Goal: Task Accomplishment & Management: Complete application form

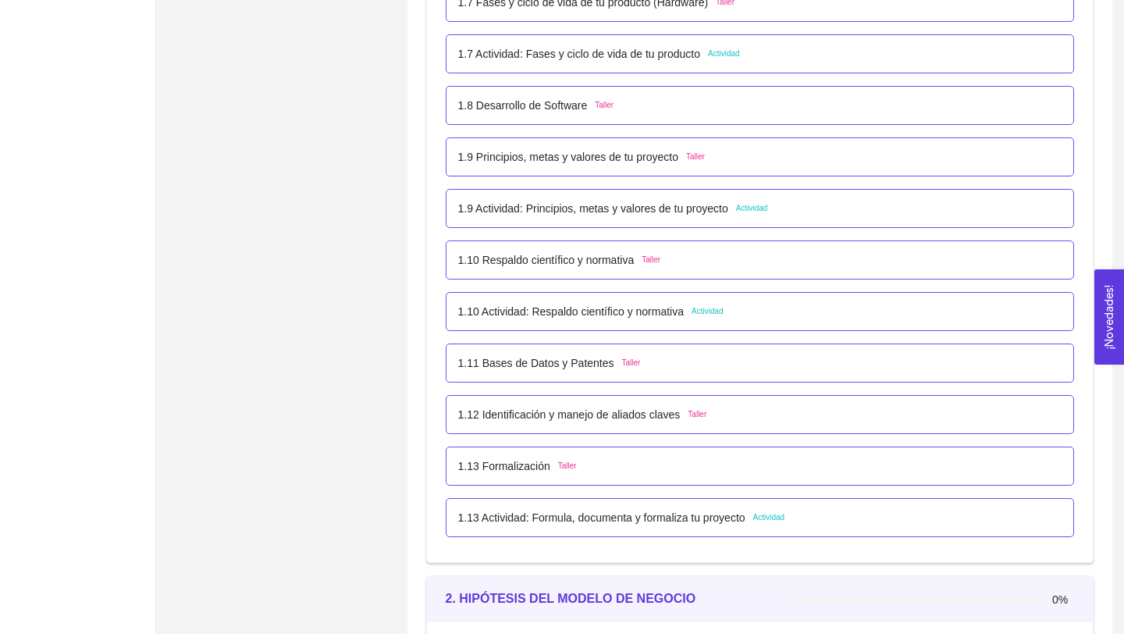
scroll to position [934, 0]
click at [768, 214] on span "Actividad" at bounding box center [752, 210] width 32 height 12
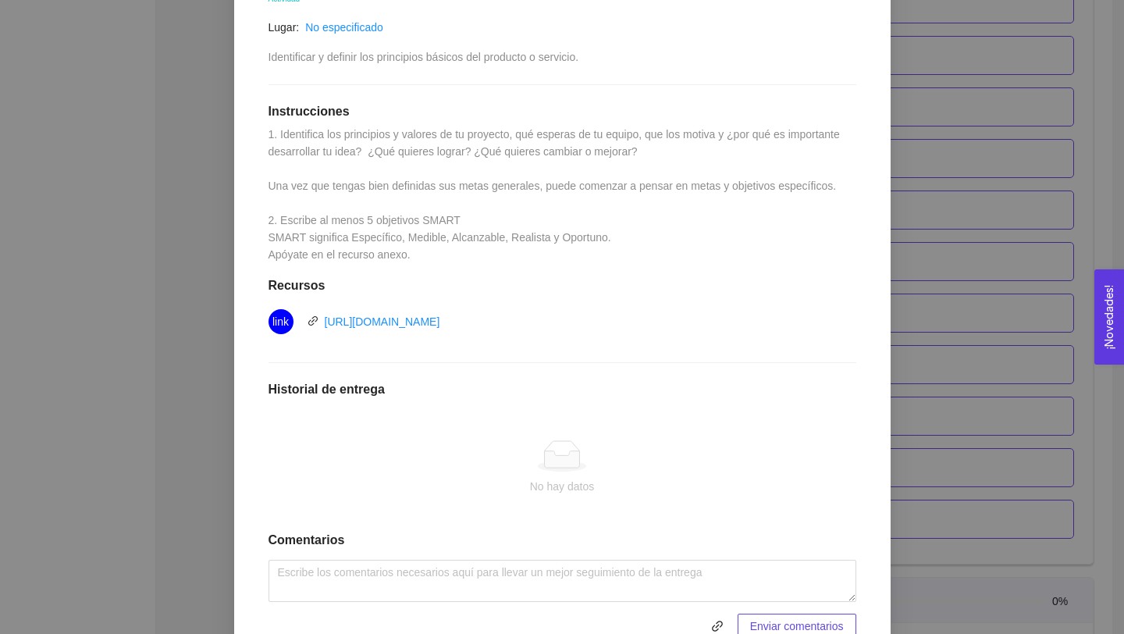
scroll to position [325, 0]
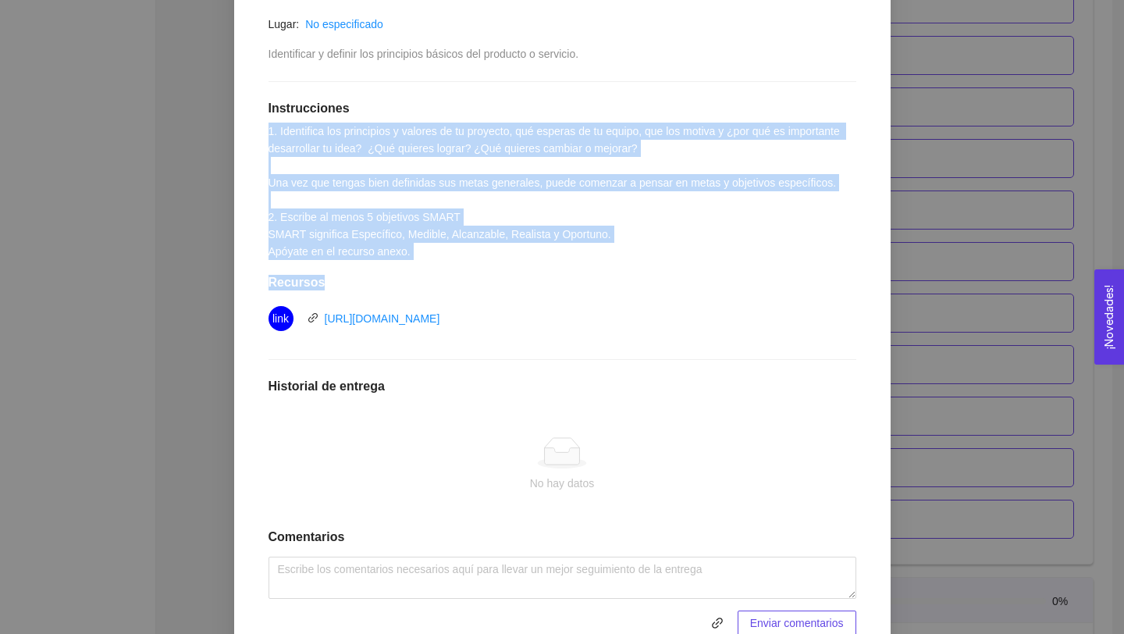
drag, startPoint x: 267, startPoint y: 125, endPoint x: 436, endPoint y: 276, distance: 227.1
click at [436, 275] on div "1.9 Actividad: Principios, metas y valores de tu proyecto Actividad Lugar: No e…" at bounding box center [562, 294] width 619 height 714
copy div "1. Identifica los principios y valores de tu proyecto, qué esperas de tu equipo…"
click at [440, 318] on link "[URL][DOMAIN_NAME]" at bounding box center [382, 318] width 115 height 12
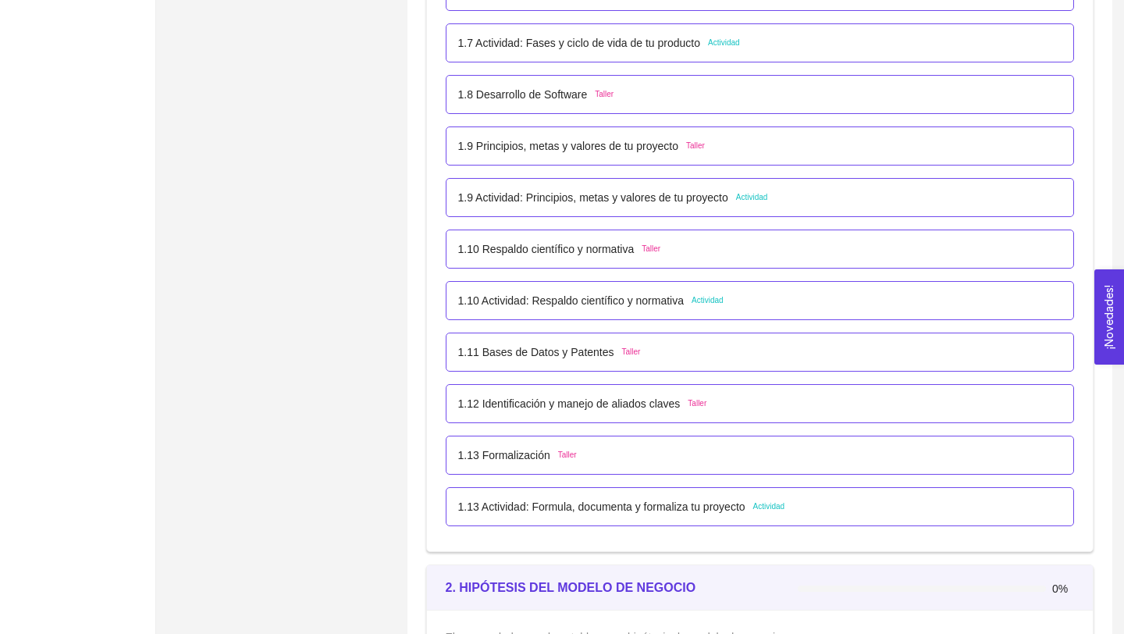
scroll to position [946, 0]
click at [765, 197] on span "Actividad" at bounding box center [752, 198] width 32 height 12
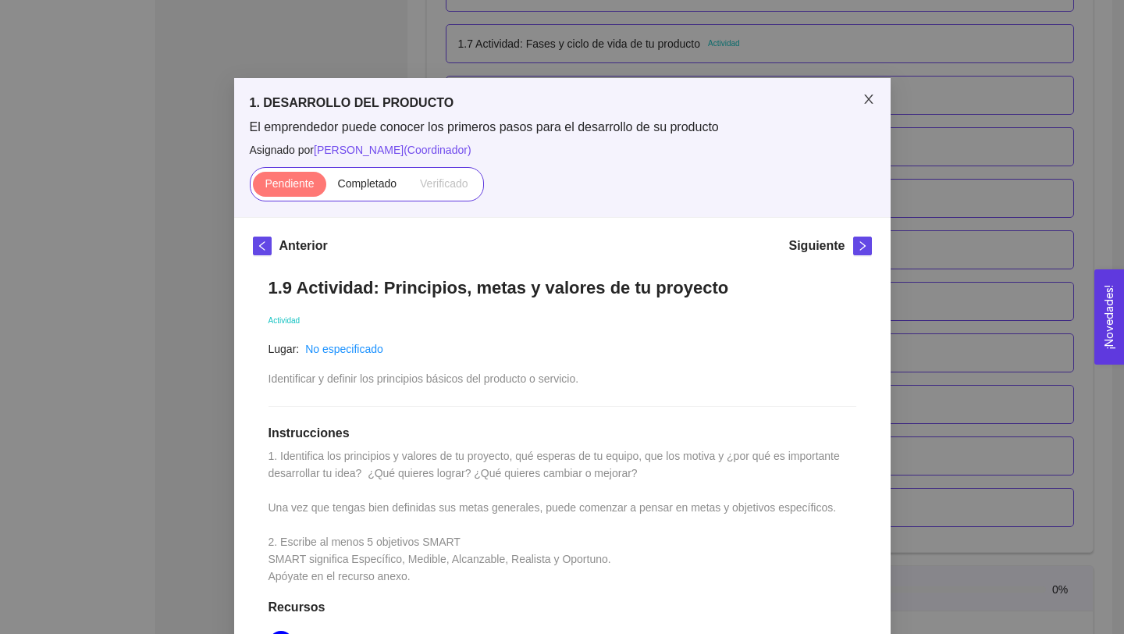
click at [866, 100] on icon "close" at bounding box center [868, 99] width 12 height 12
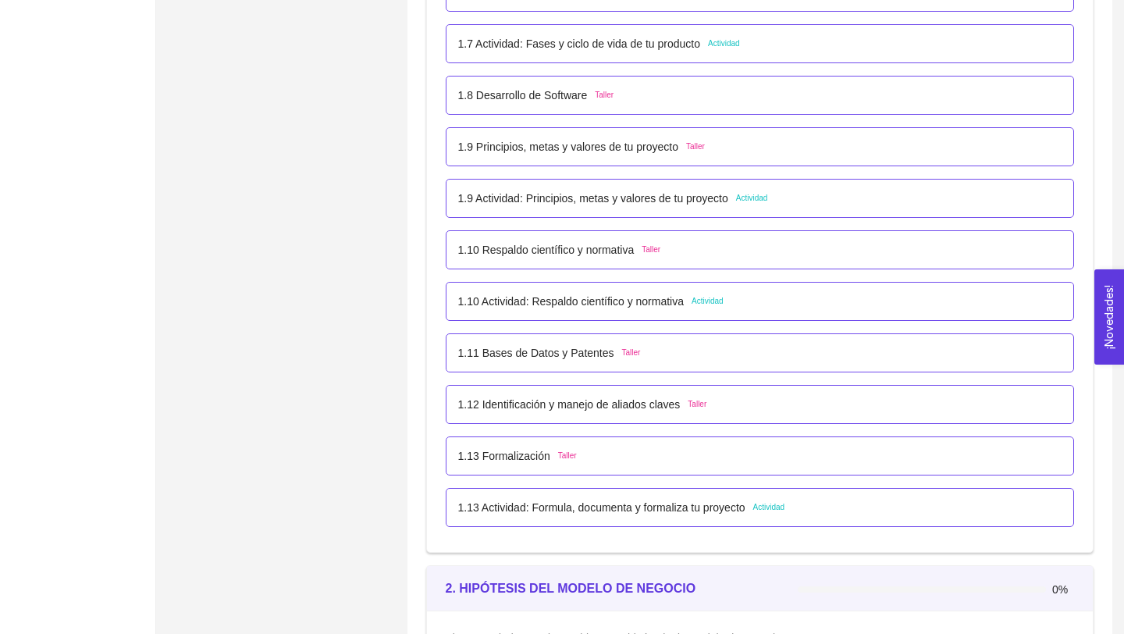
click at [705, 146] on span "Taller" at bounding box center [695, 146] width 19 height 12
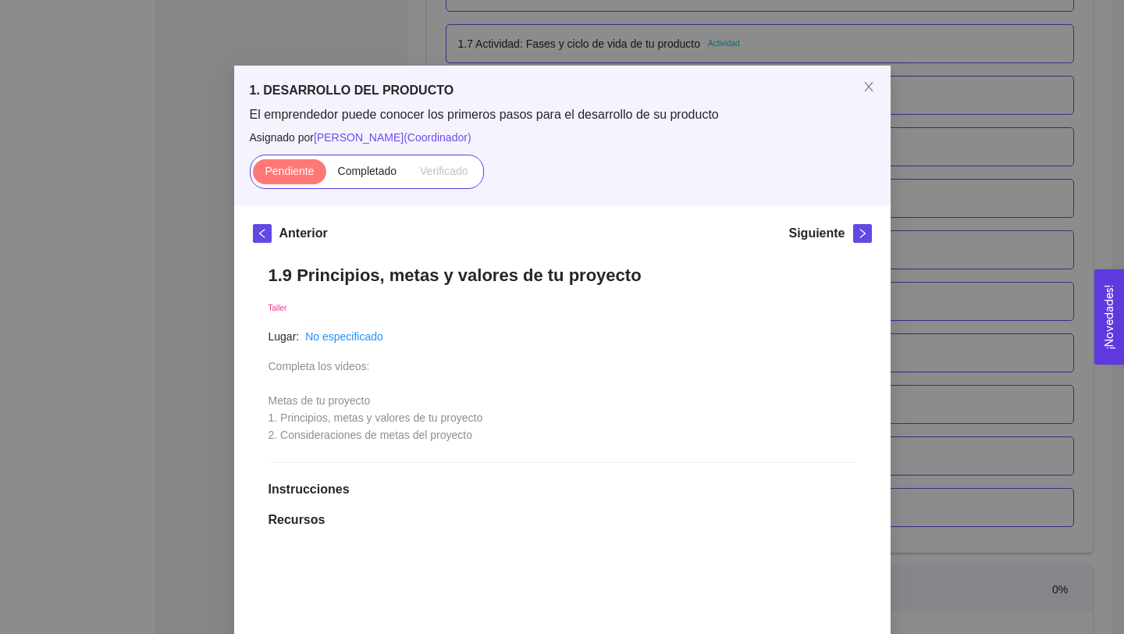
scroll to position [0, 0]
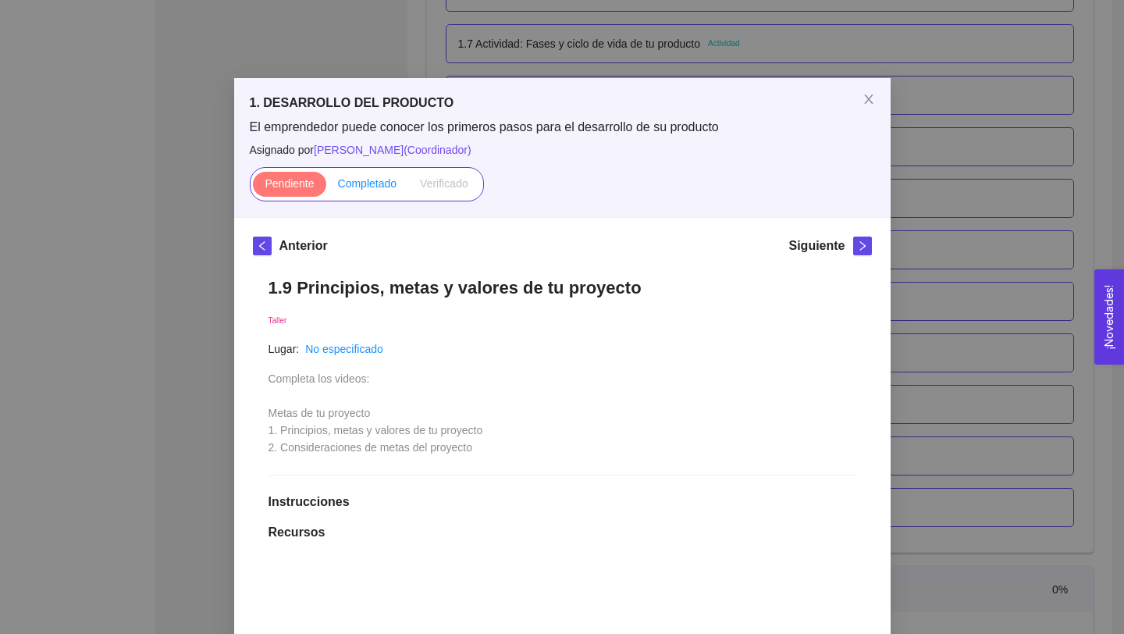
click at [375, 185] on span "Completado" at bounding box center [367, 183] width 59 height 12
click at [326, 187] on input "Completado" at bounding box center [326, 187] width 0 height 0
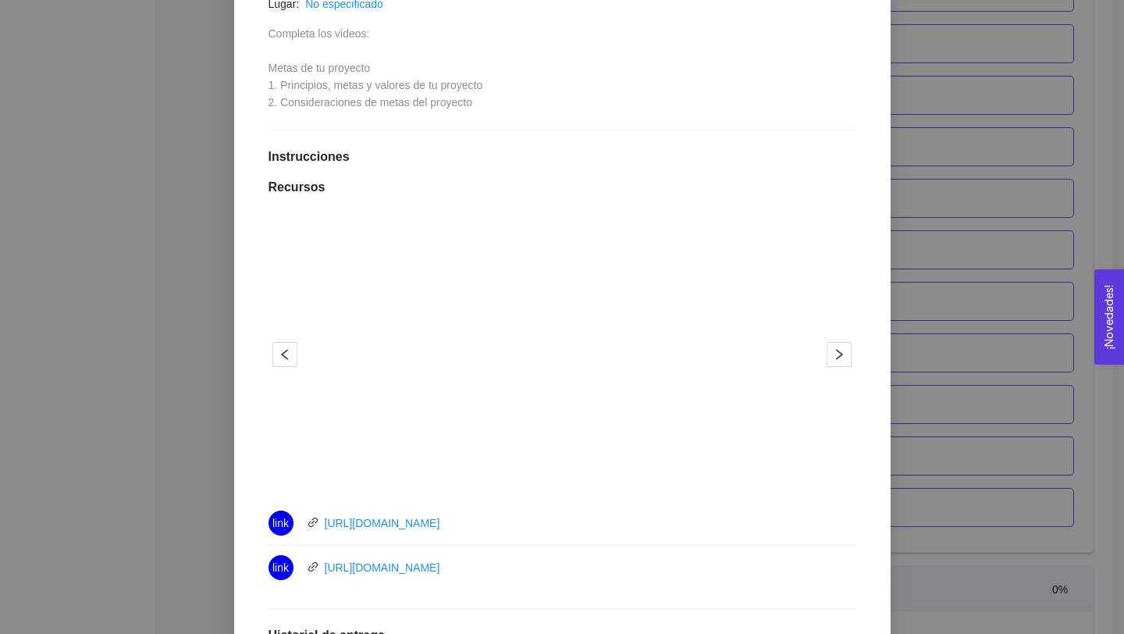
scroll to position [354, 0]
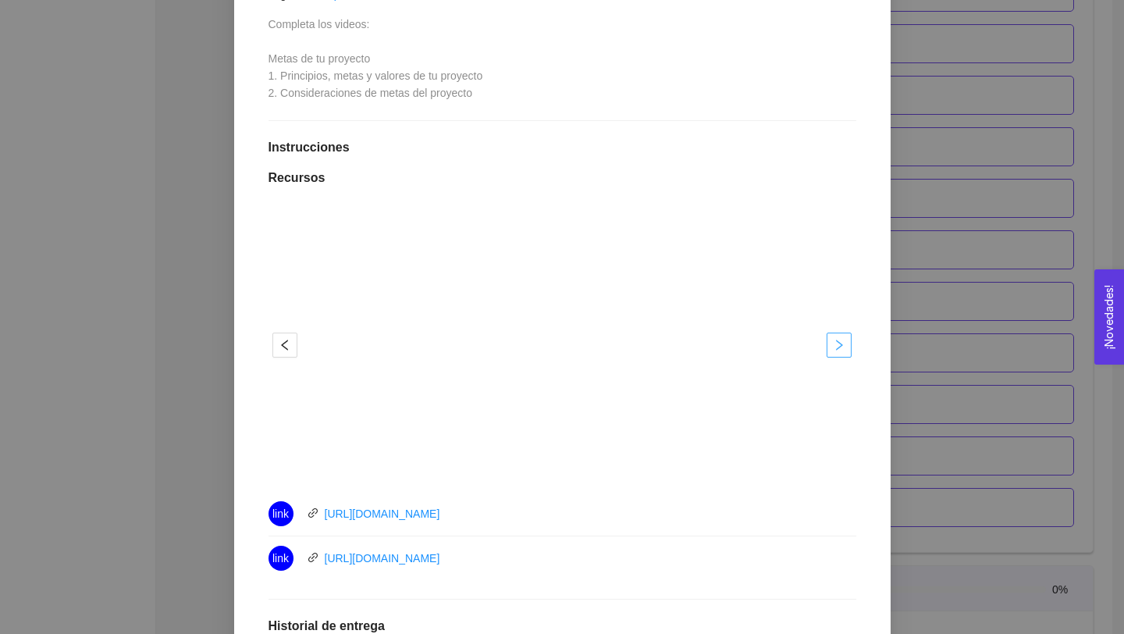
click at [844, 344] on icon "right" at bounding box center [839, 345] width 12 height 12
click at [282, 348] on icon "left" at bounding box center [285, 345] width 12 height 12
click at [848, 349] on span "right" at bounding box center [838, 345] width 23 height 12
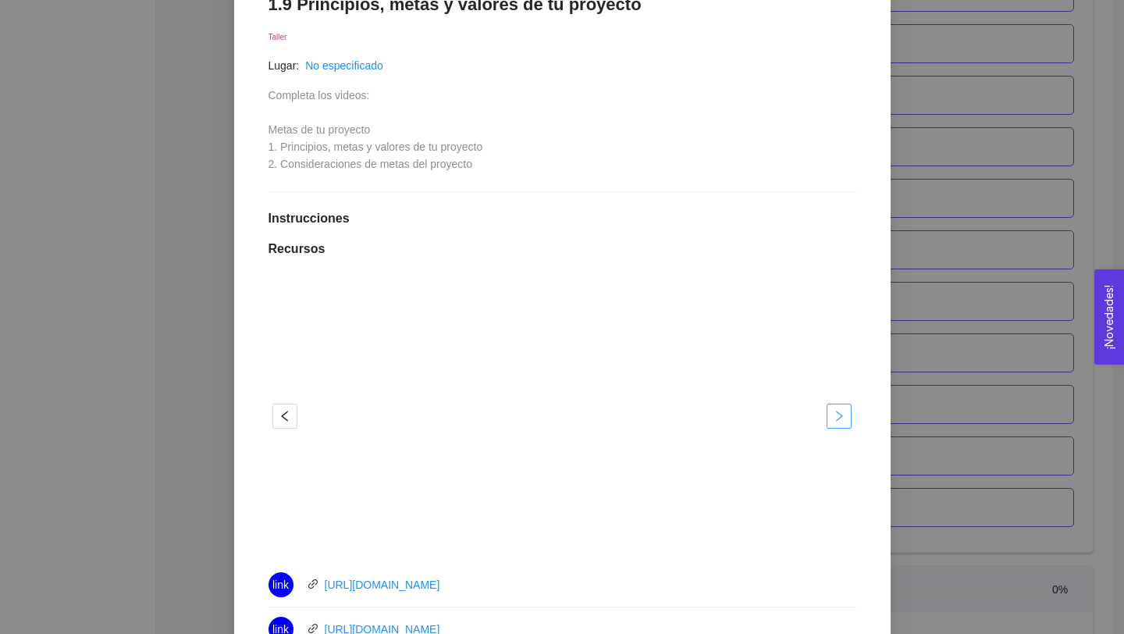
scroll to position [283, 0]
click at [383, 580] on link "[URL][DOMAIN_NAME]" at bounding box center [382, 584] width 115 height 12
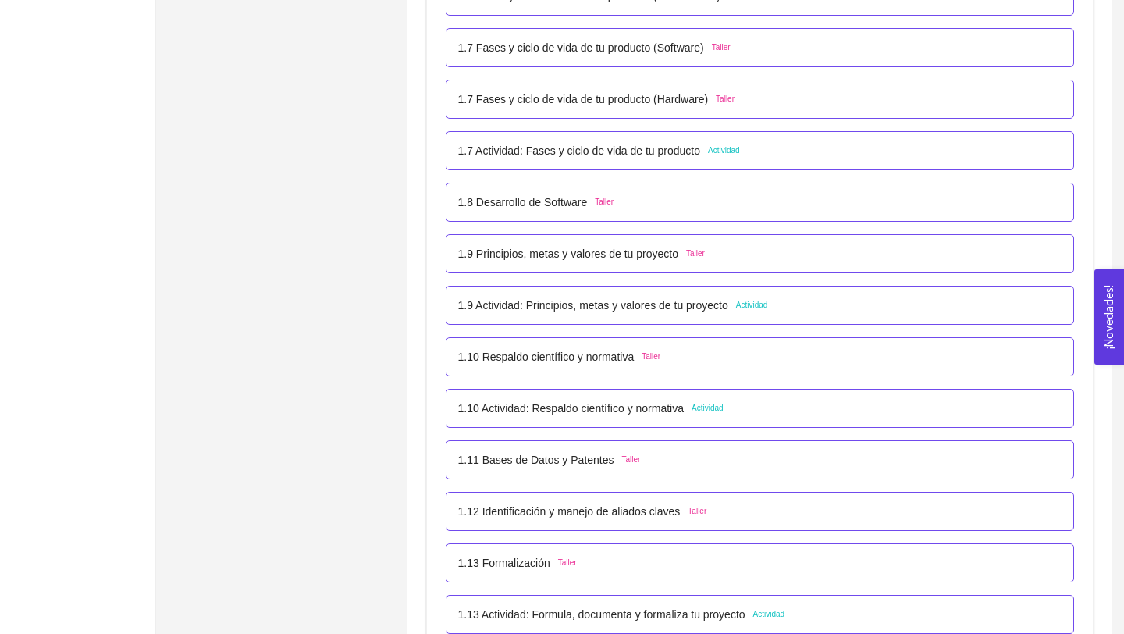
scroll to position [840, 0]
click at [663, 254] on p "1.9 Principios, metas y valores de tu proyecto" at bounding box center [568, 252] width 220 height 17
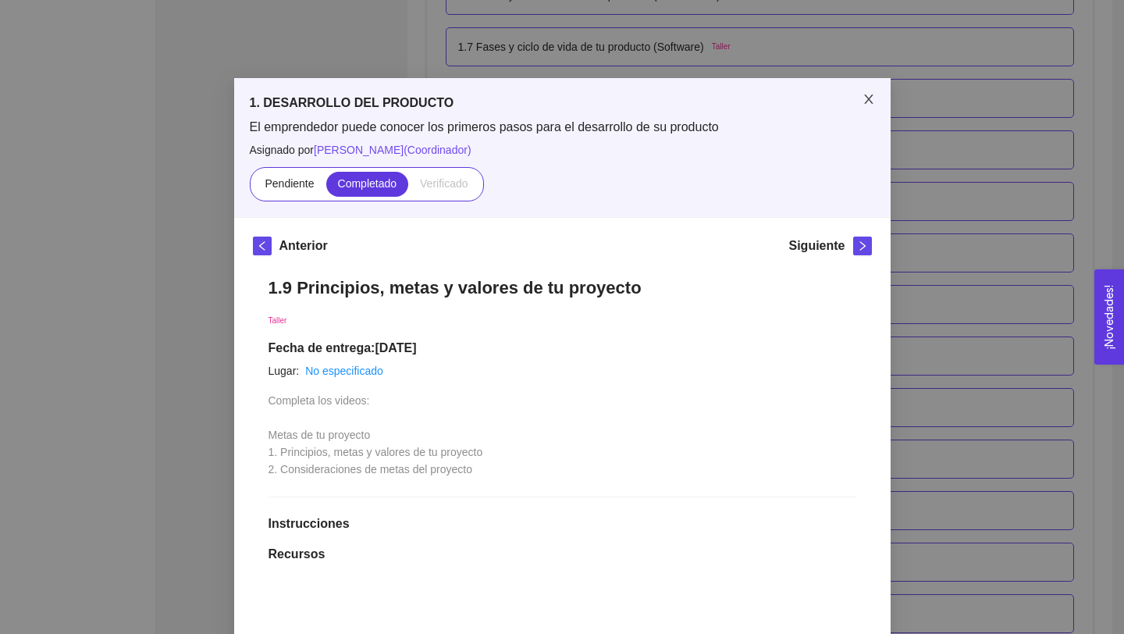
click at [867, 101] on icon "close" at bounding box center [868, 98] width 9 height 9
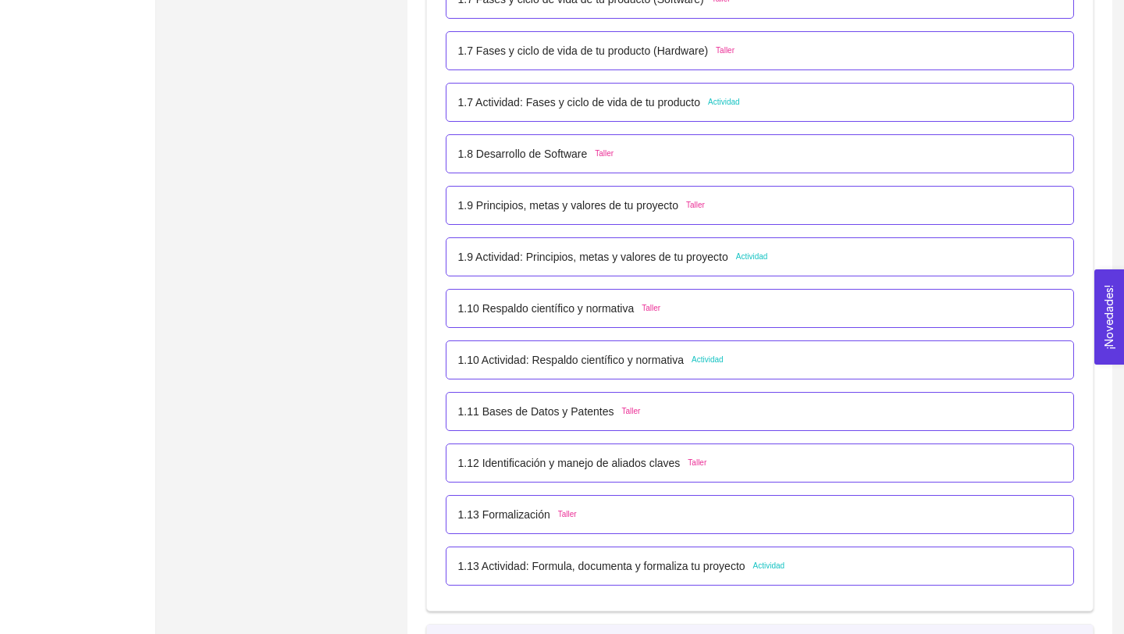
scroll to position [885, 0]
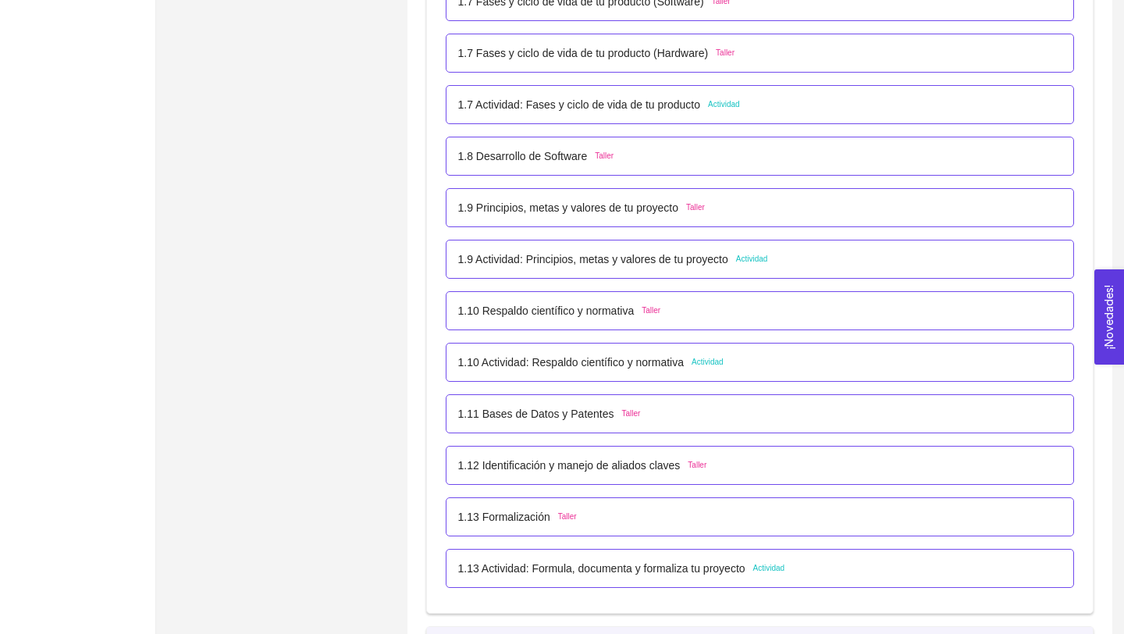
click at [641, 265] on p "1.9 Actividad: Principios, metas y valores de tu proyecto" at bounding box center [593, 258] width 270 height 17
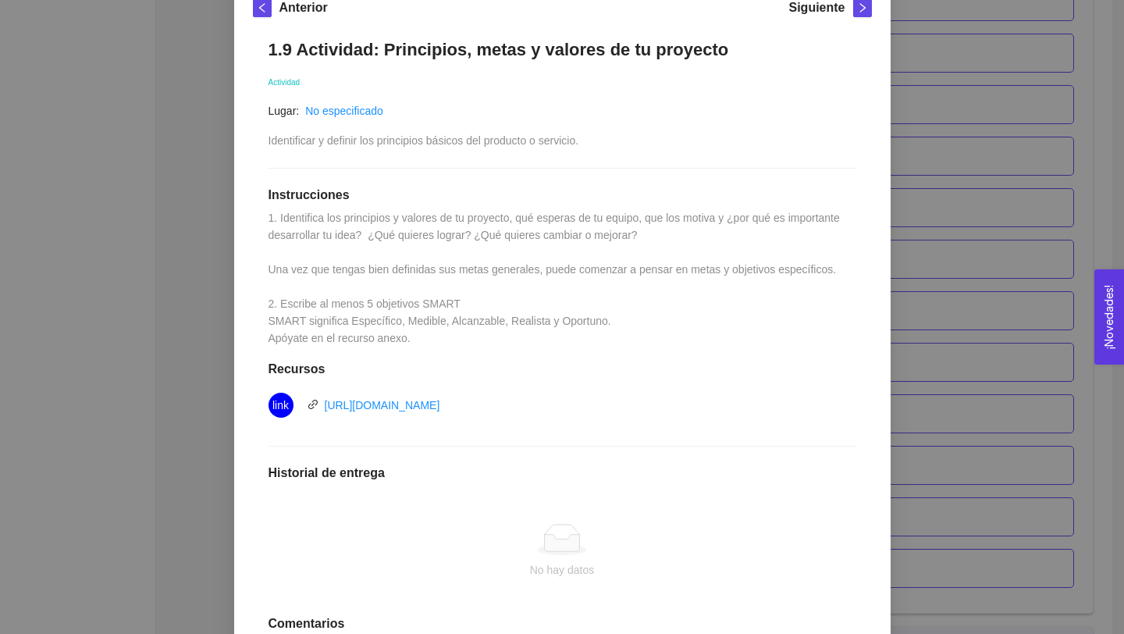
scroll to position [396, 0]
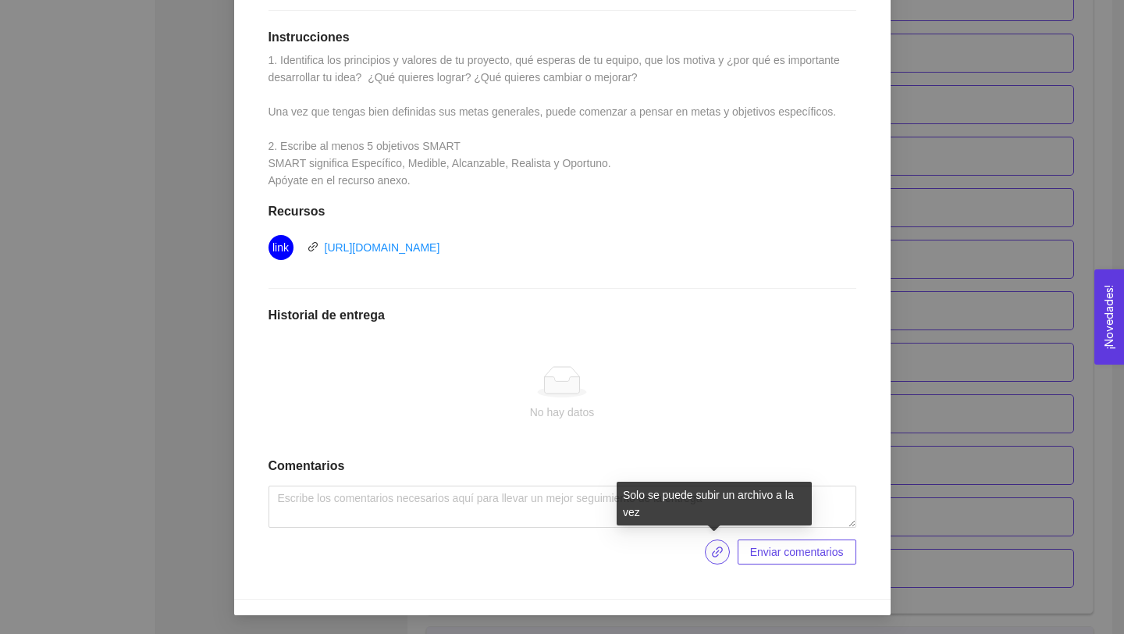
click at [712, 554] on icon "link" at bounding box center [717, 551] width 12 height 12
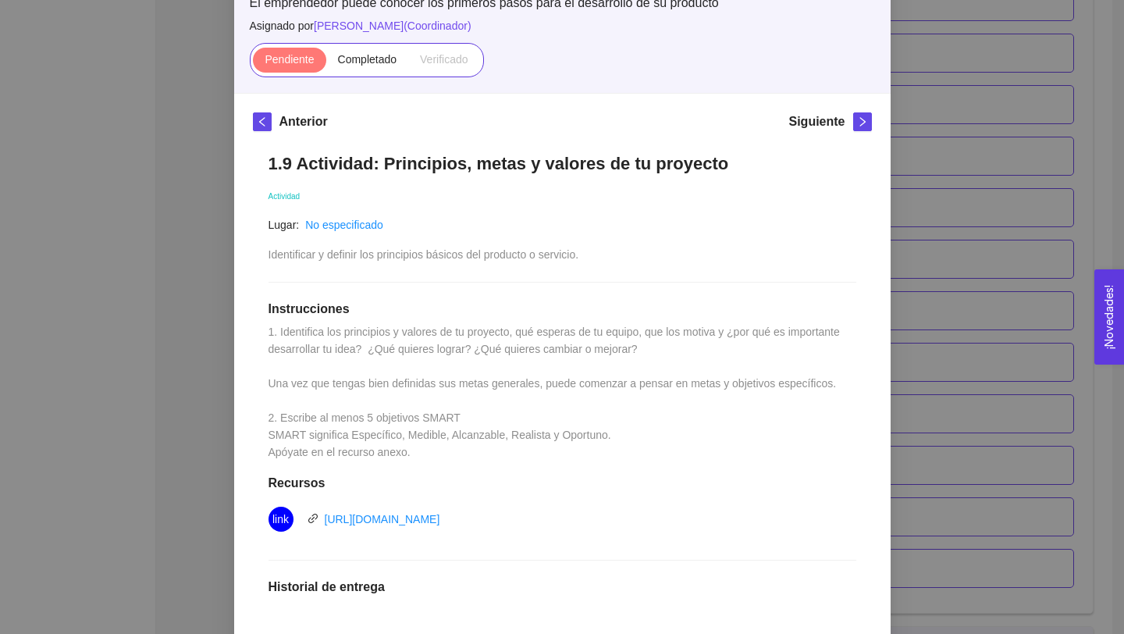
scroll to position [118, 0]
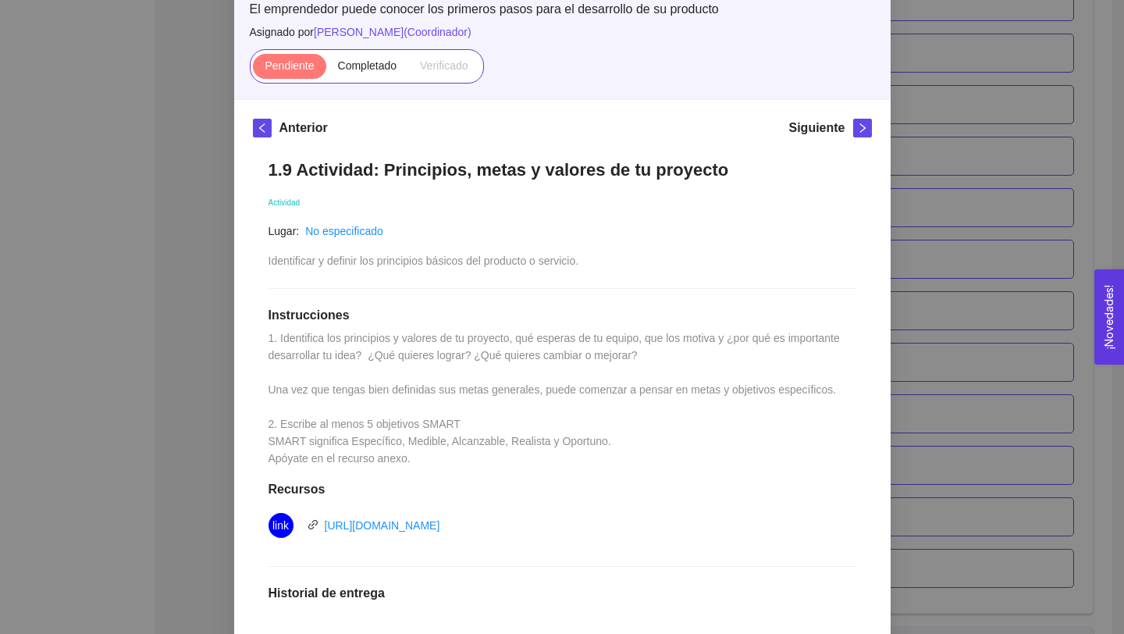
drag, startPoint x: 591, startPoint y: 529, endPoint x: 275, endPoint y: 514, distance: 317.1
click at [275, 514] on div "link https://asana.com/es/resources/smart-goals" at bounding box center [443, 525] width 351 height 25
copy div "ink https://asana.com/es/resources/smart-goals"
click at [757, 516] on div "link https://asana.com/es/resources/smart-goals" at bounding box center [562, 525] width 588 height 25
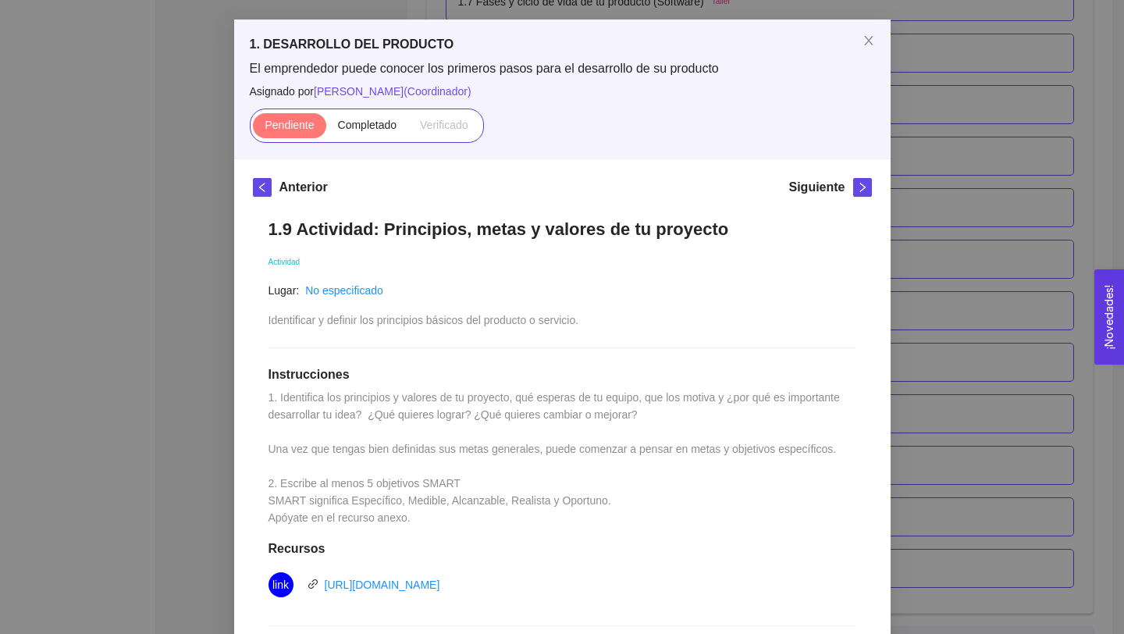
scroll to position [60, 0]
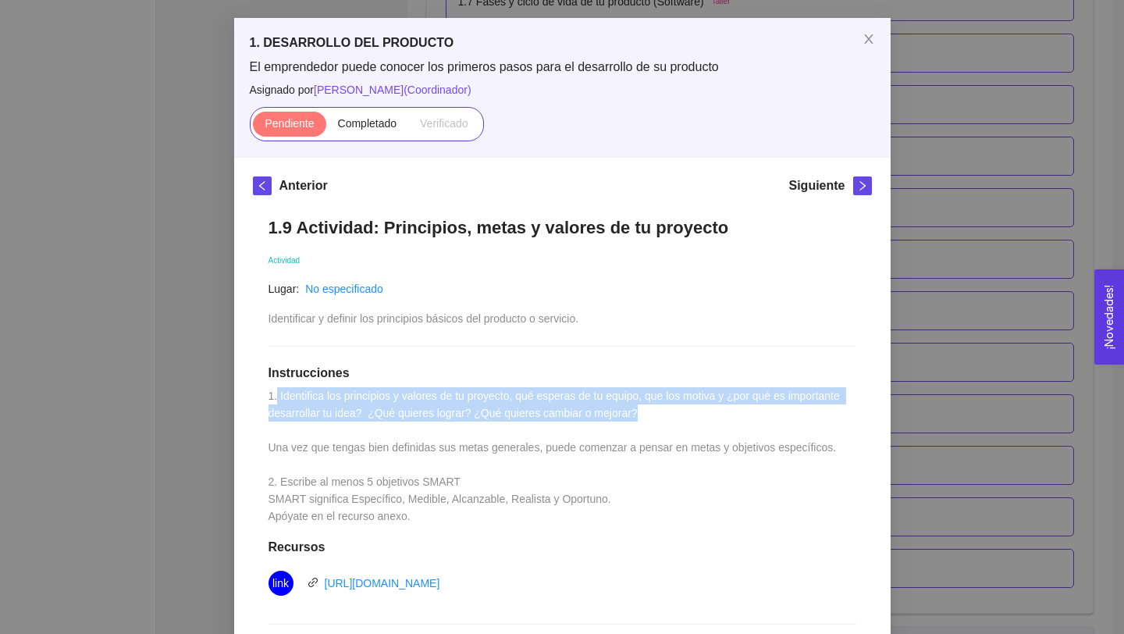
drag, startPoint x: 279, startPoint y: 393, endPoint x: 765, endPoint y: 410, distance: 486.4
click at [765, 411] on div "1.9 Actividad: Principios, metas y valores de tu proyecto Actividad Lugar: No e…" at bounding box center [562, 558] width 619 height 714
copy span "Identifica los principios y valores de tu proyecto, qué esperas de tu equipo, q…"
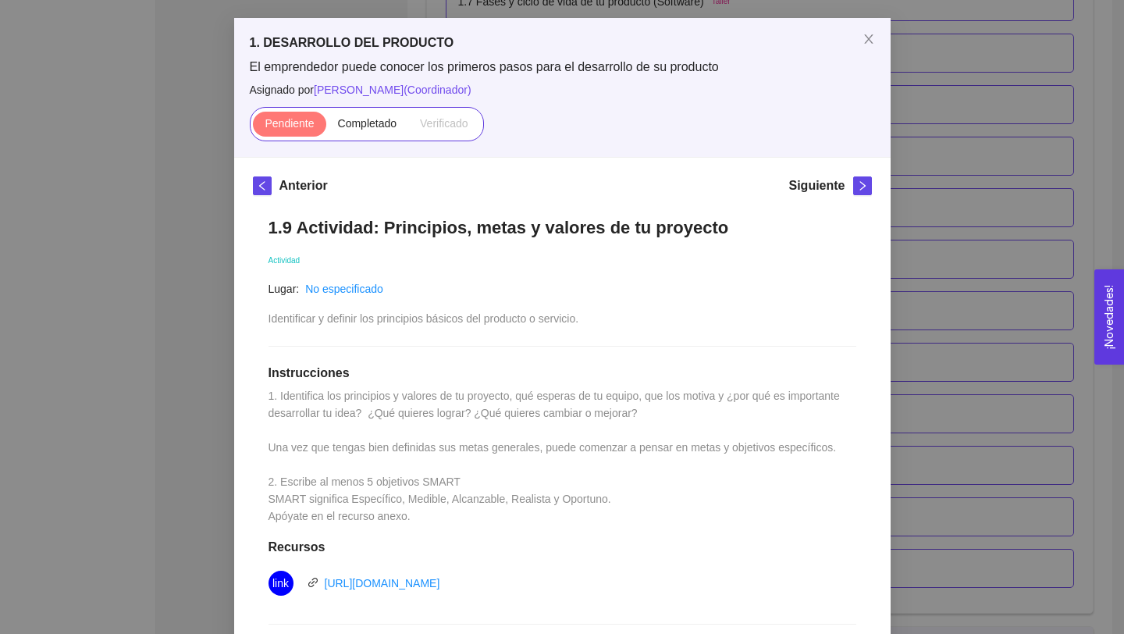
click at [406, 241] on div "1.9 Actividad: Principios, metas y valores de tu proyecto Actividad Lugar: No e…" at bounding box center [562, 558] width 619 height 714
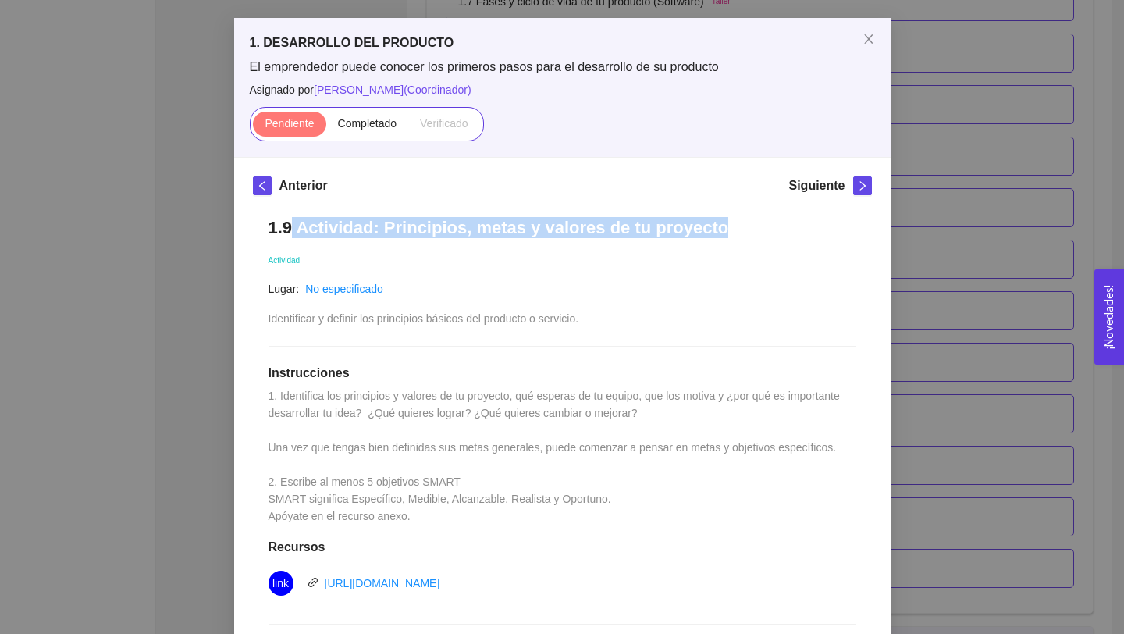
drag, startPoint x: 295, startPoint y: 229, endPoint x: 680, endPoint y: 250, distance: 385.3
click at [684, 250] on div "1.9 Actividad: Principios, metas y valores de tu proyecto Actividad Lugar: No e…" at bounding box center [562, 558] width 619 height 714
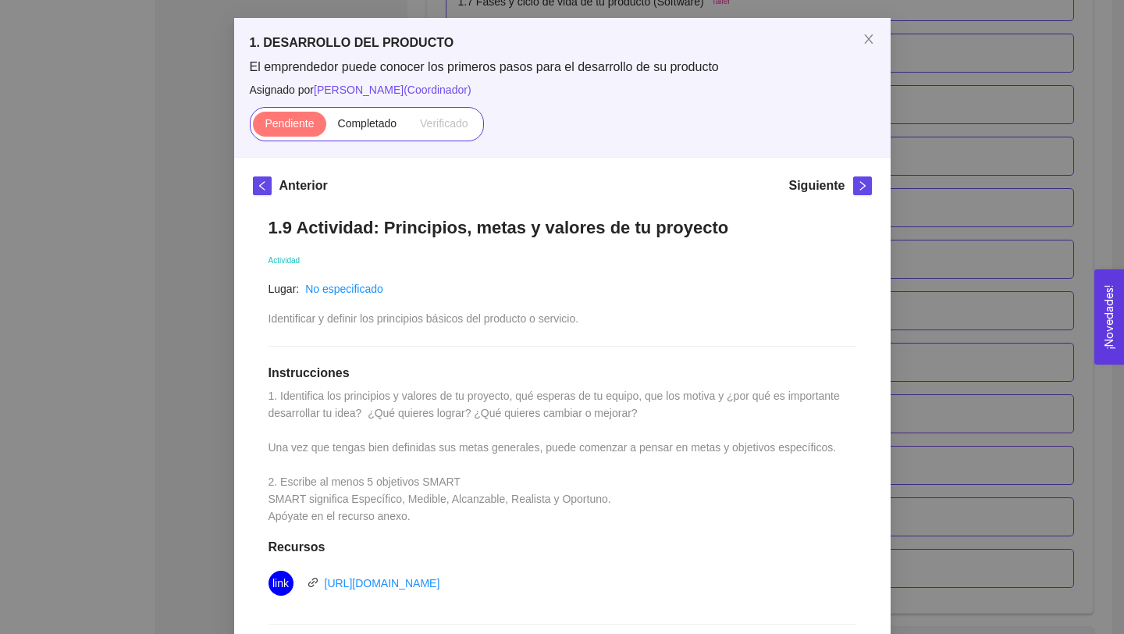
click at [542, 304] on div "Lugar: No especificado Identificar y definir los principios básicos del product…" at bounding box center [423, 303] width 311 height 47
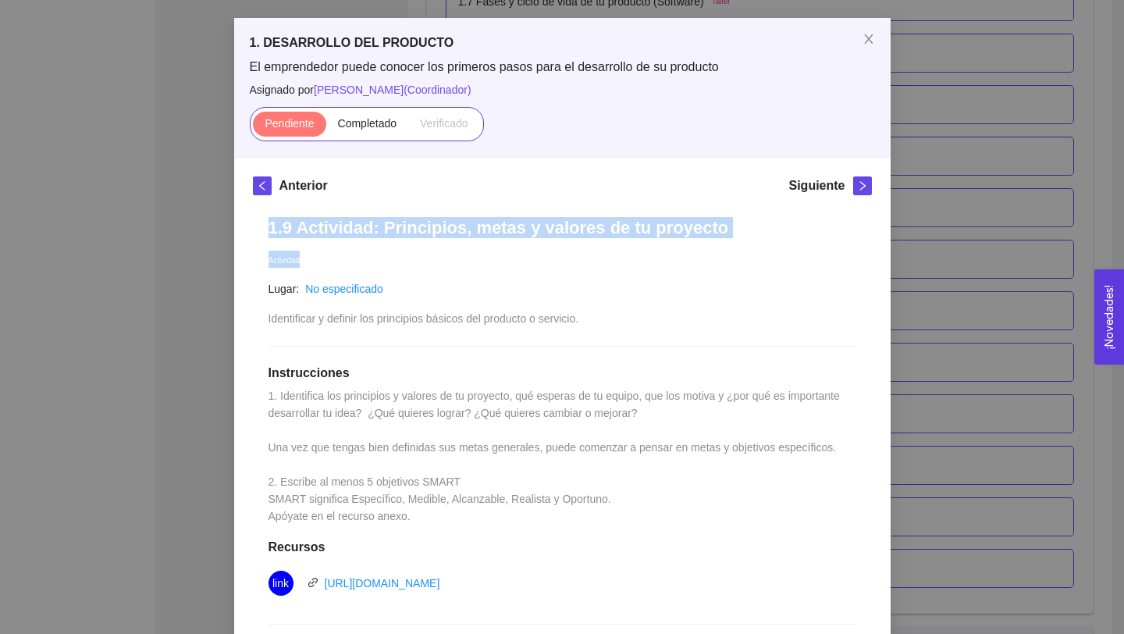
drag, startPoint x: 267, startPoint y: 231, endPoint x: 733, endPoint y: 254, distance: 467.2
click at [733, 254] on div "1.9 Actividad: Principios, metas y valores de tu proyecto Actividad Lugar: No e…" at bounding box center [562, 558] width 619 height 714
copy div "1.9 Actividad: Principios, metas y valores de tu proyecto Actividad"
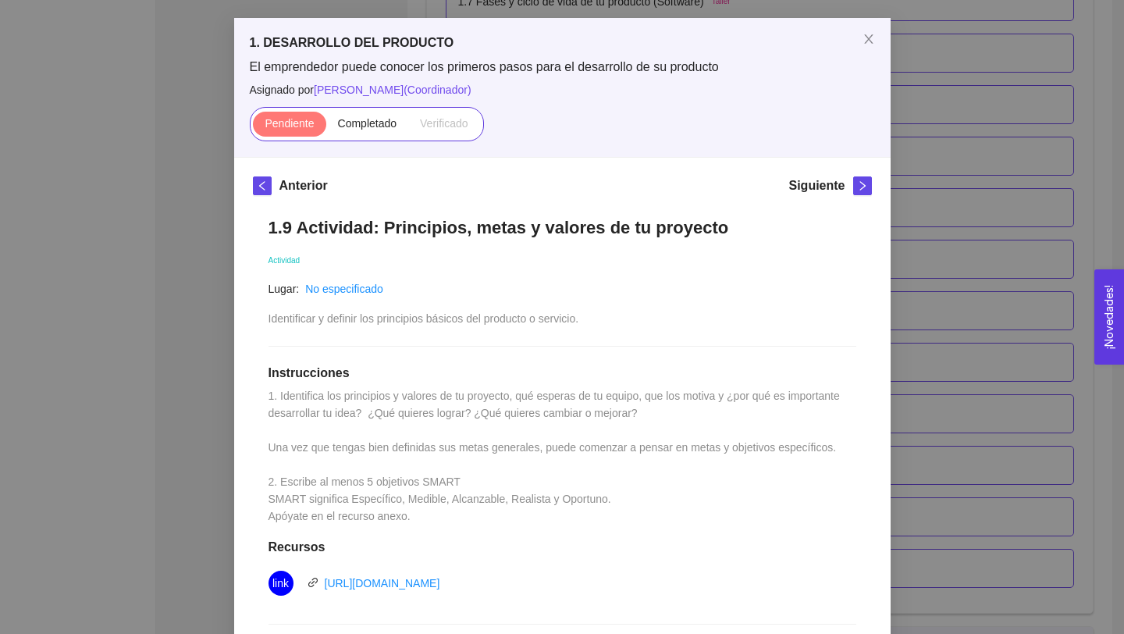
click at [549, 304] on div "Lugar: No especificado Identificar y definir los principios básicos del product…" at bounding box center [423, 303] width 311 height 47
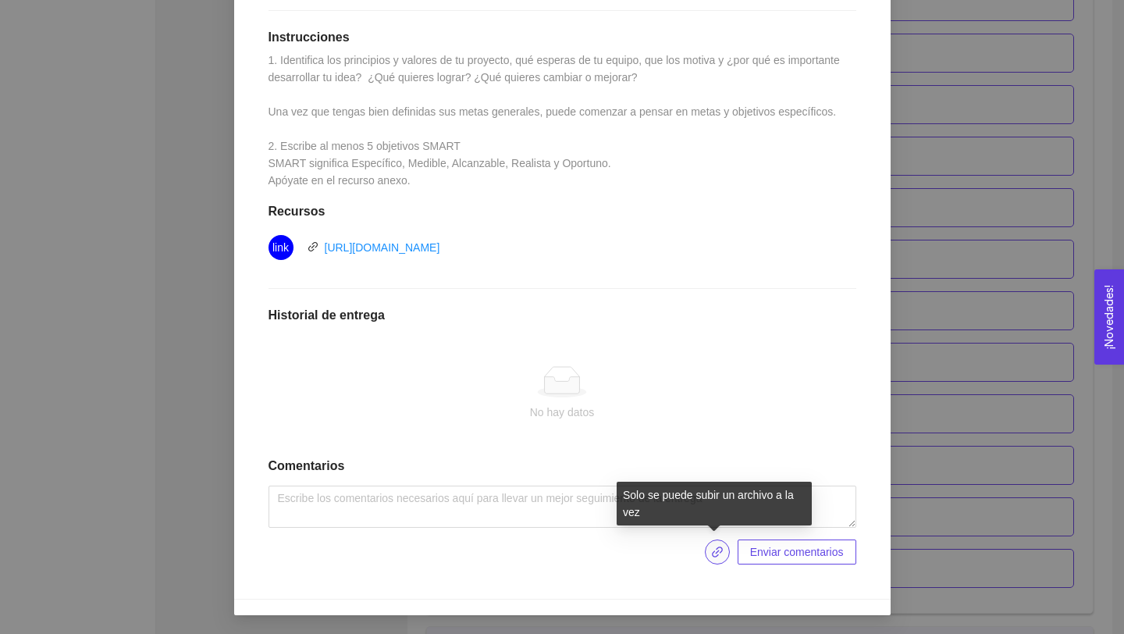
click at [717, 553] on icon "link" at bounding box center [717, 551] width 12 height 12
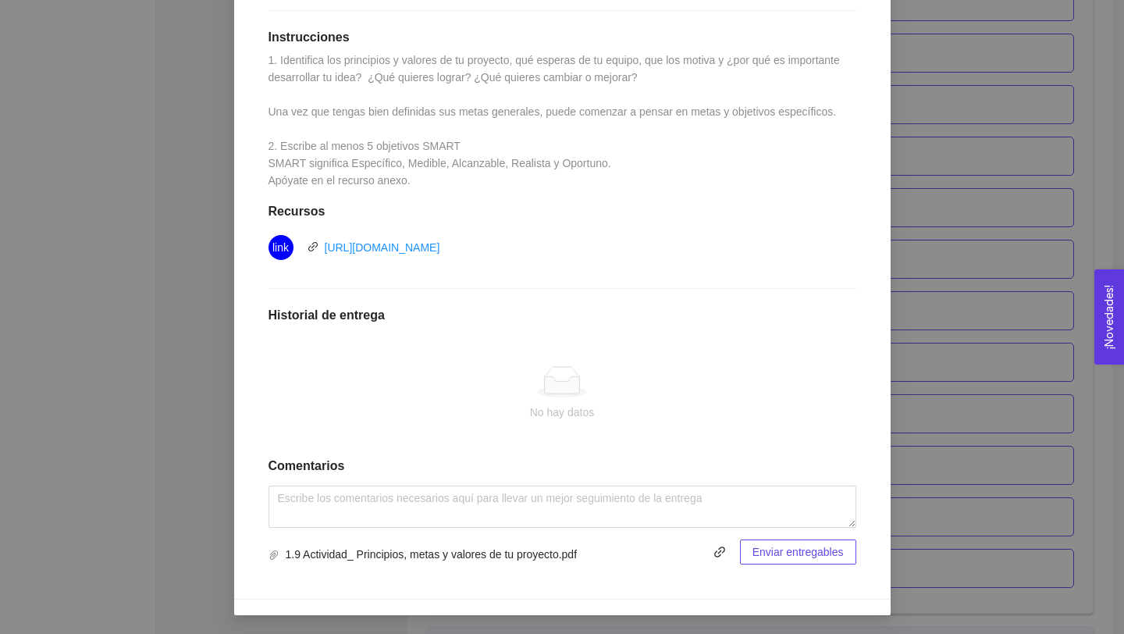
click at [788, 552] on span "Enviar entregables" at bounding box center [797, 551] width 91 height 17
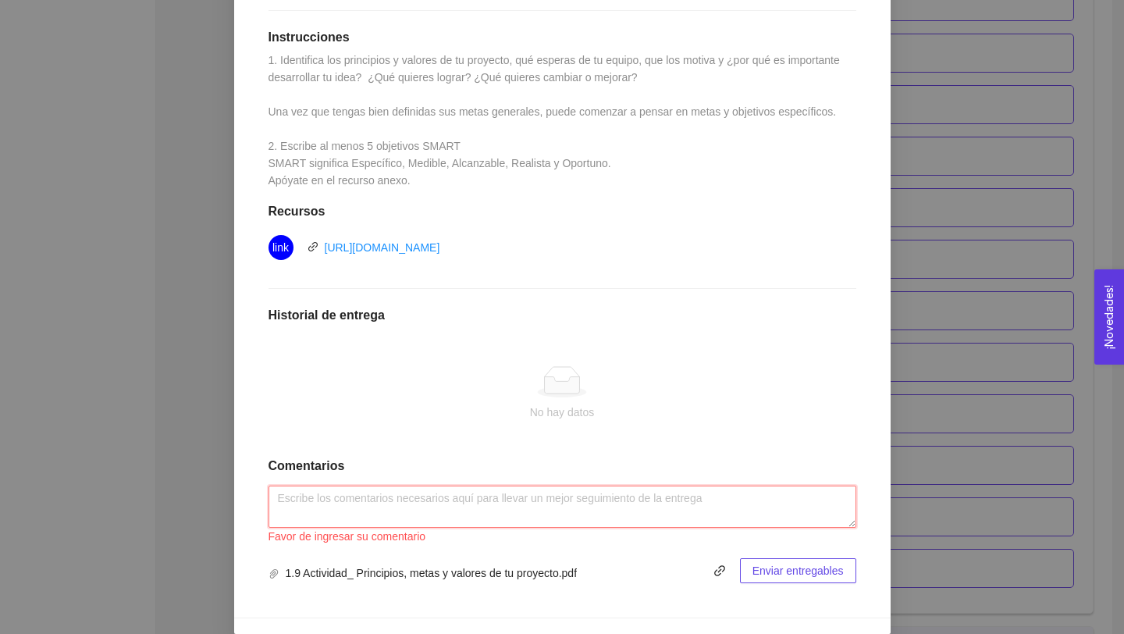
click at [716, 506] on textarea at bounding box center [562, 506] width 588 height 42
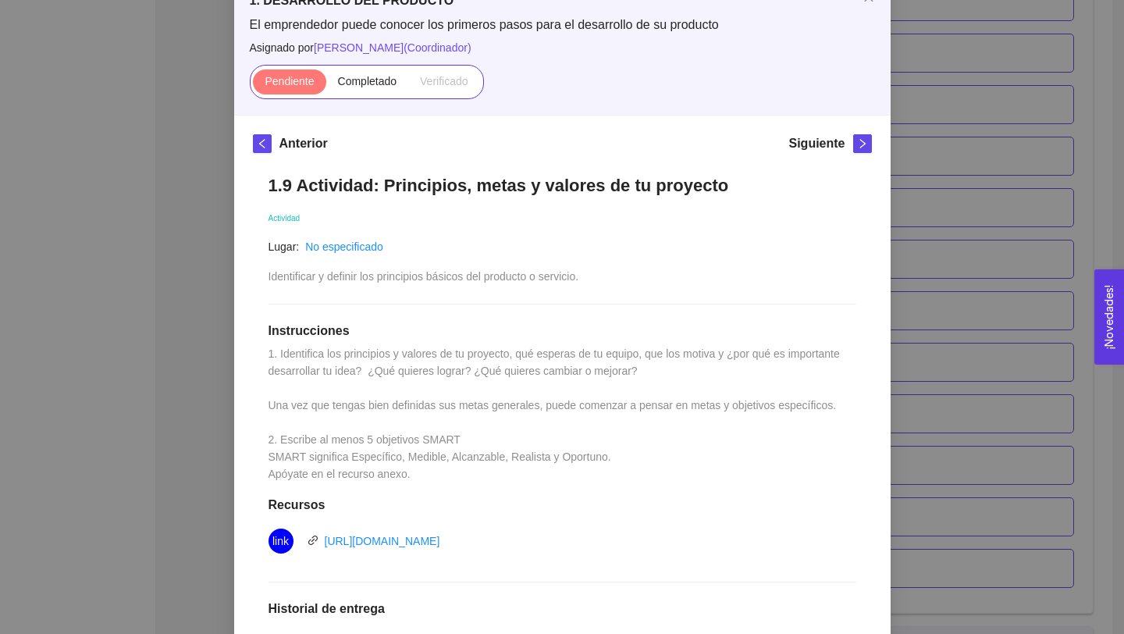
scroll to position [118, 0]
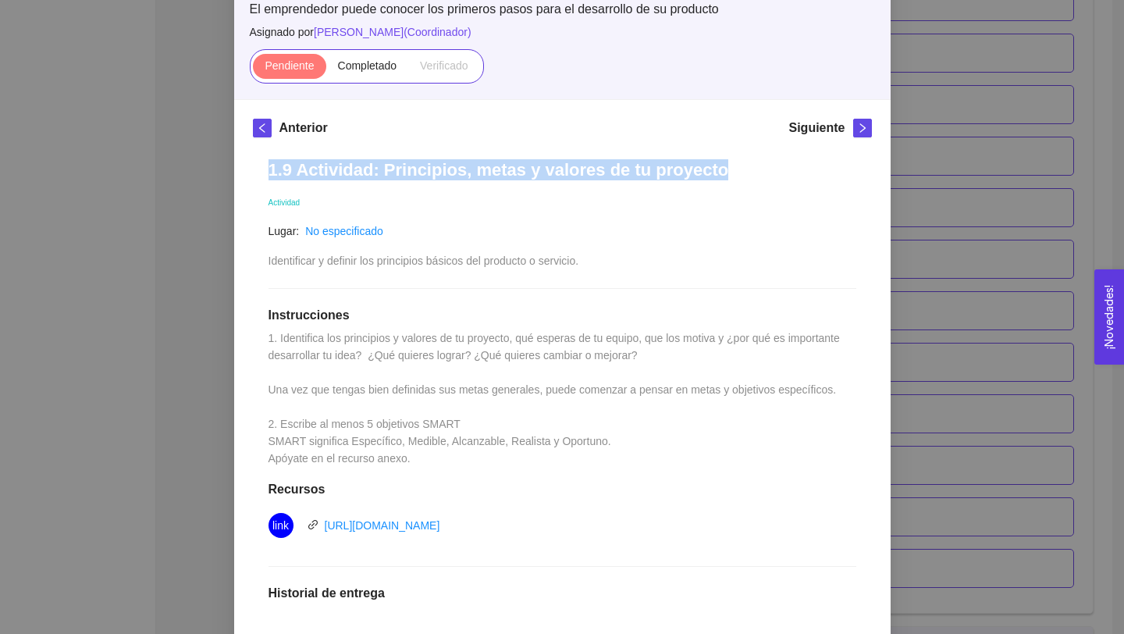
drag, startPoint x: 268, startPoint y: 164, endPoint x: 747, endPoint y: 180, distance: 479.4
click at [747, 180] on div "1.9 Actividad: Principios, metas y valores de tu proyecto Actividad Lugar: No e…" at bounding box center [562, 510] width 619 height 733
copy h1 "1.9 Actividad: Principios, metas y valores de tu proyecto"
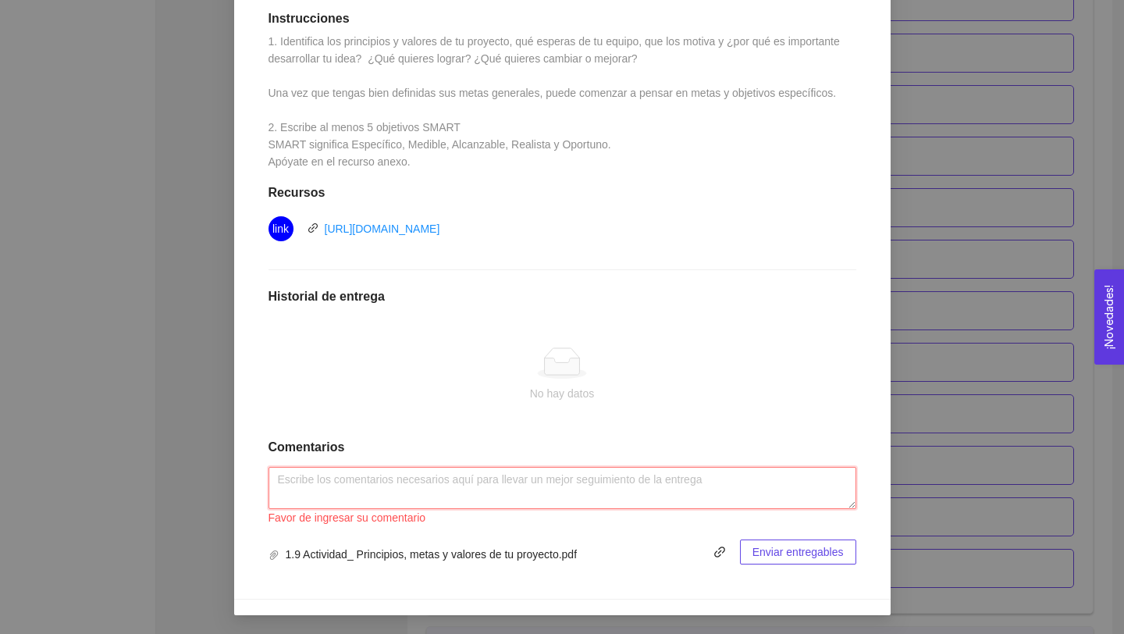
click at [410, 488] on textarea at bounding box center [562, 488] width 588 height 42
paste textarea "1.9 Actividad: Principios, metas y valores de tu proyecto"
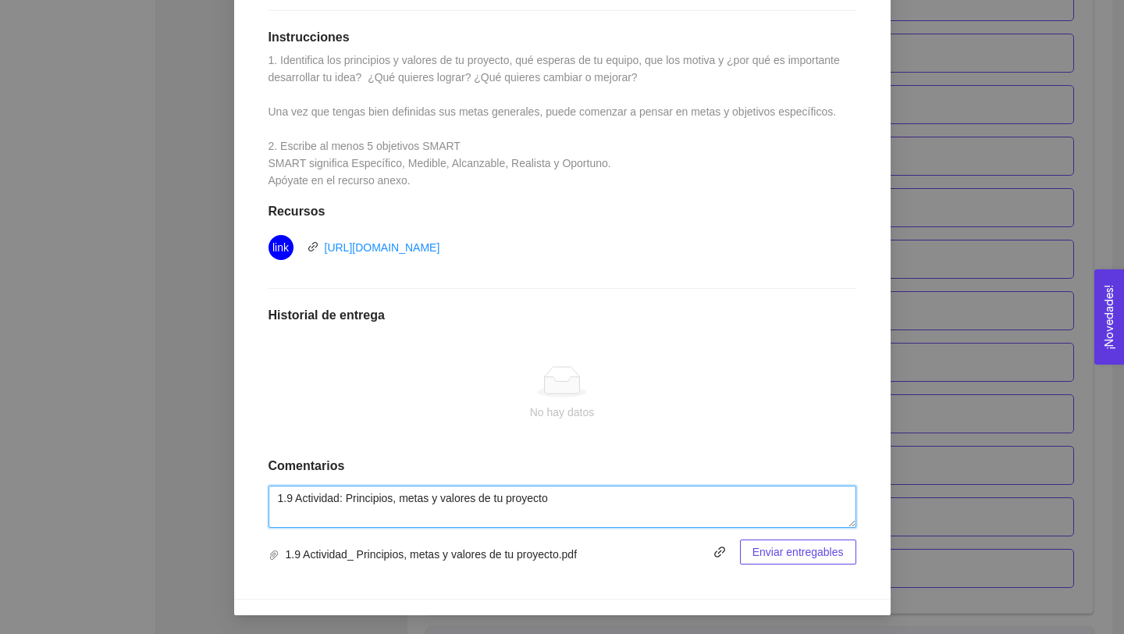
scroll to position [396, 0]
type textarea "1.9 Actividad: Principios, metas y valores de tu proyecto (NEMATOX)"
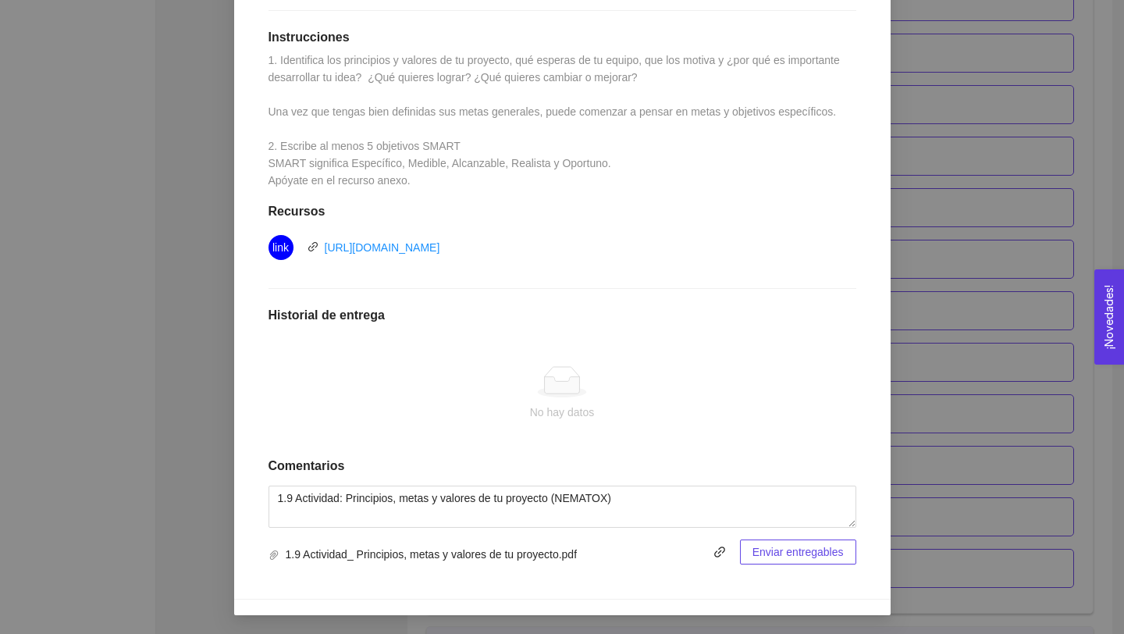
click at [797, 556] on span "Enviar entregables" at bounding box center [797, 551] width 91 height 17
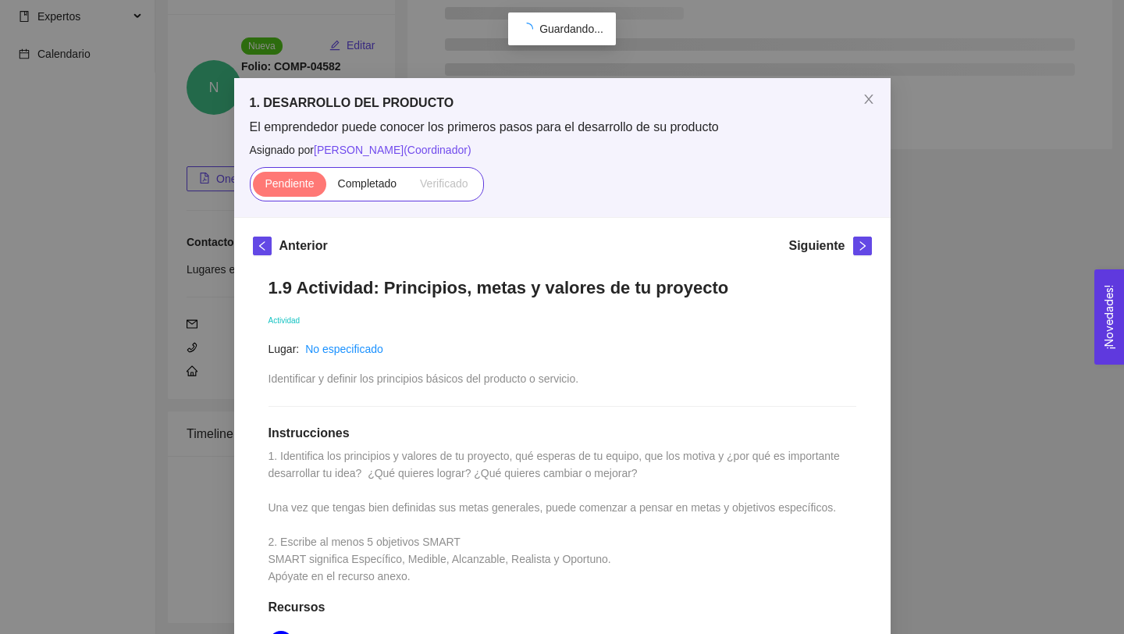
scroll to position [885, 0]
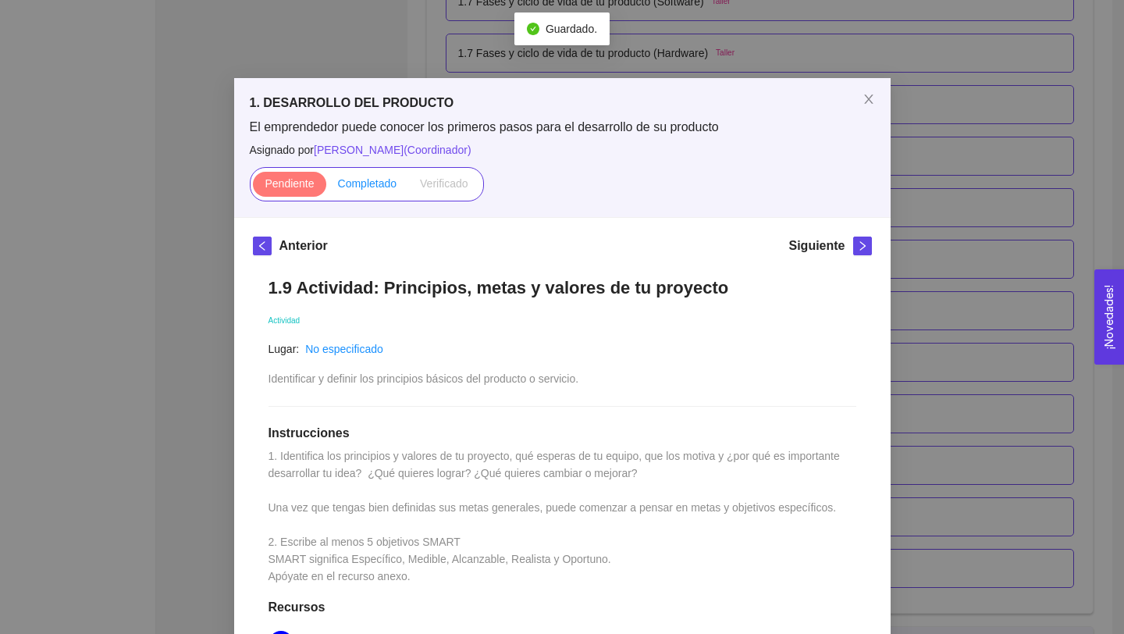
click at [376, 184] on span "Completado" at bounding box center [367, 183] width 59 height 12
click at [326, 187] on input "Completado" at bounding box center [326, 187] width 0 height 0
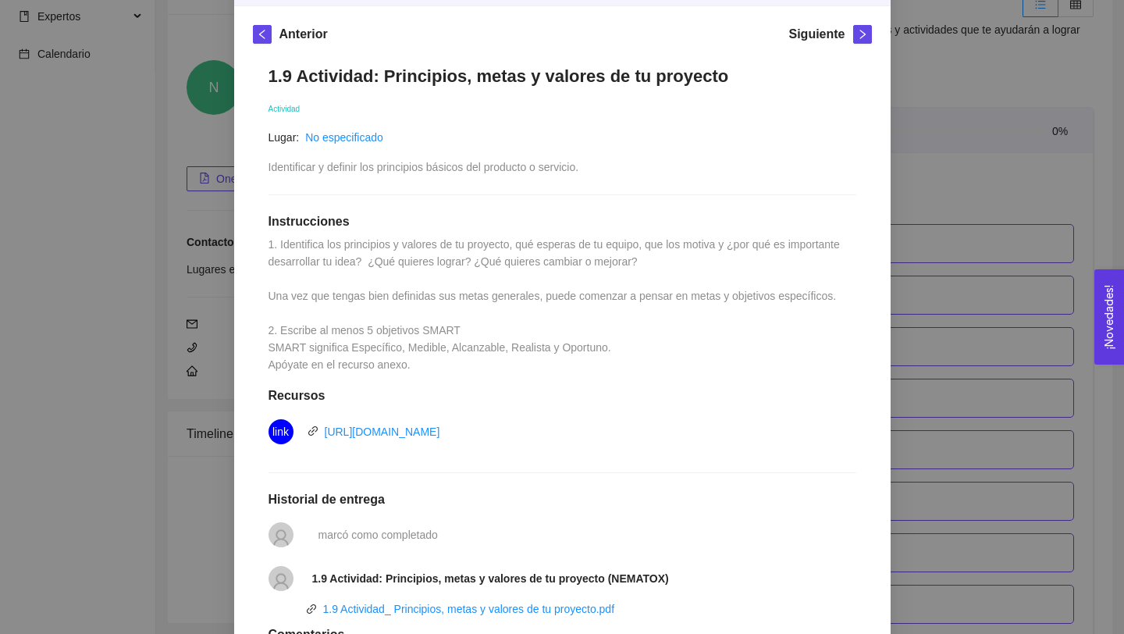
scroll to position [0, 0]
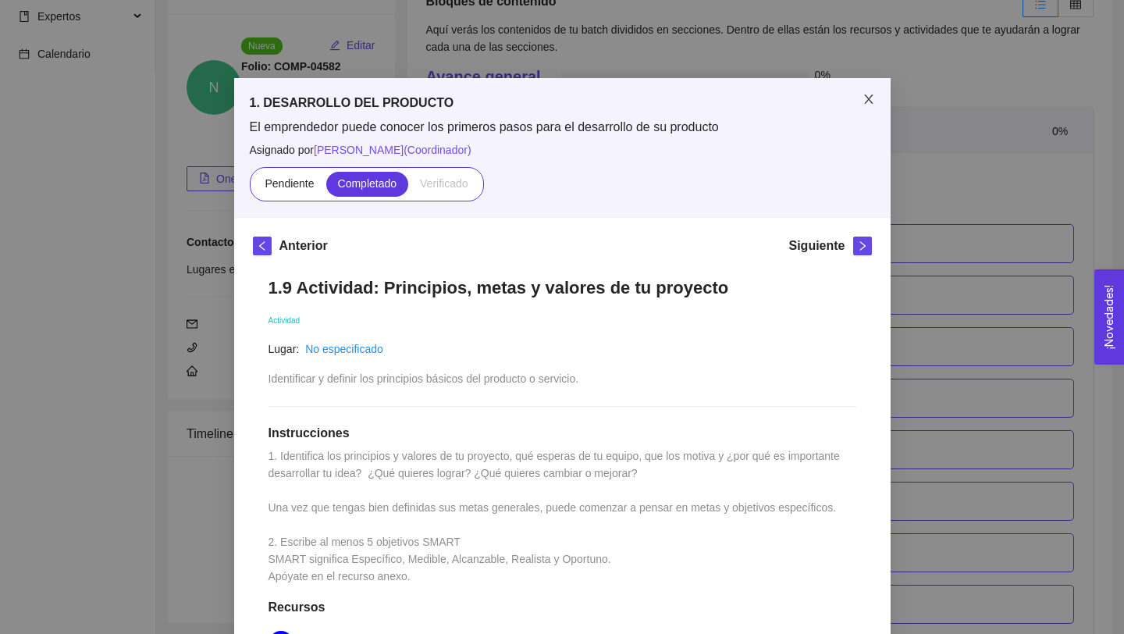
click at [870, 103] on icon "close" at bounding box center [868, 98] width 9 height 9
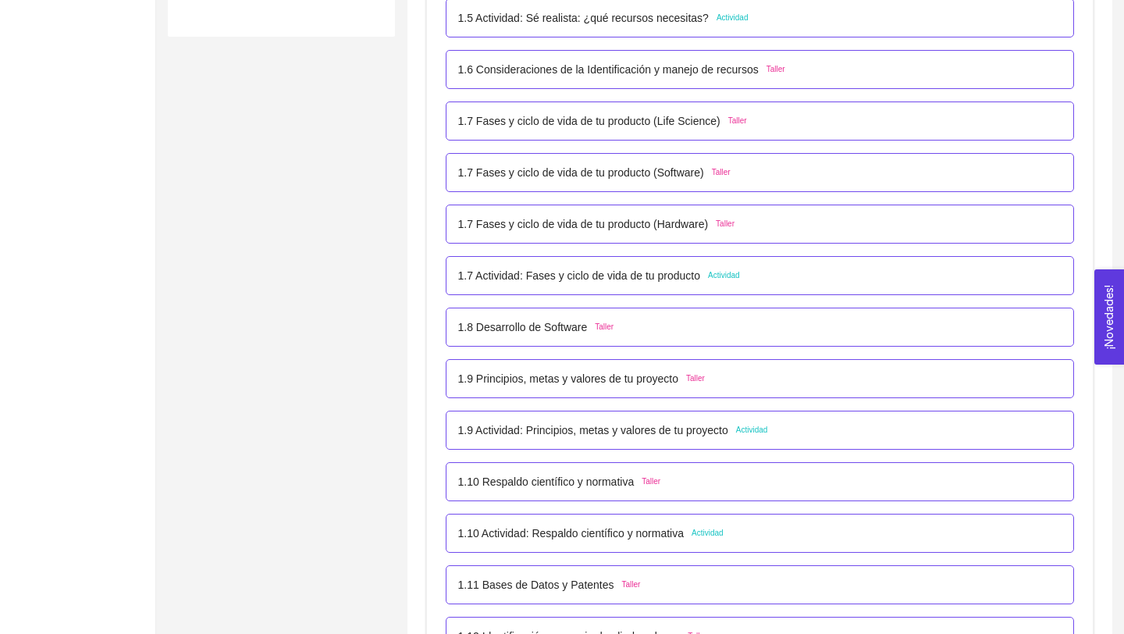
scroll to position [747, 0]
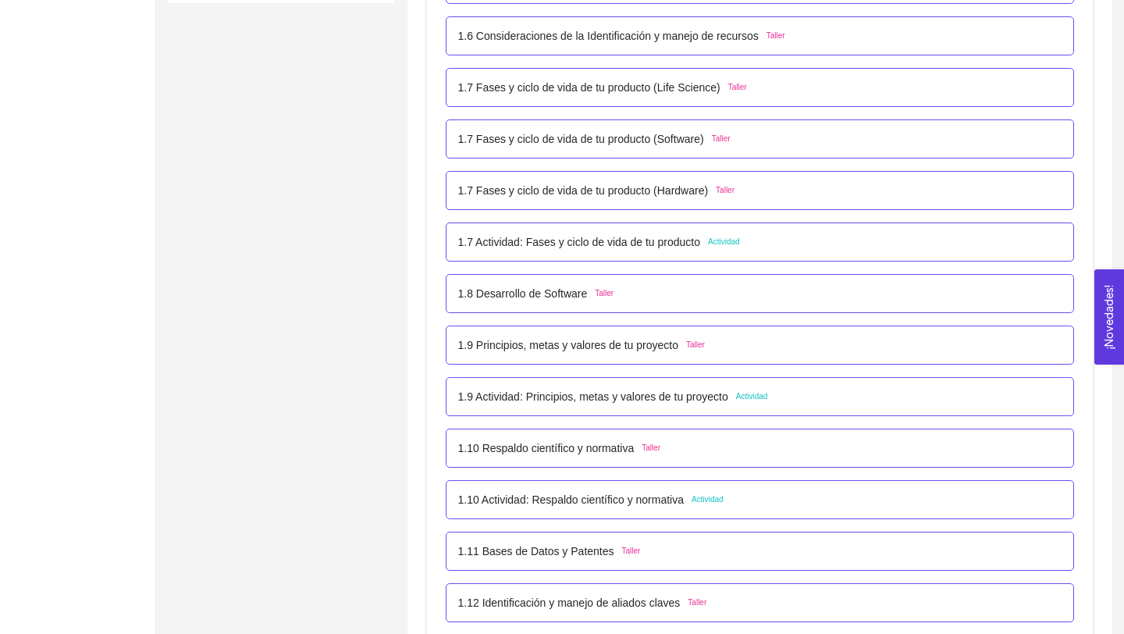
click at [655, 343] on p "1.9 Principios, metas y valores de tu proyecto" at bounding box center [568, 344] width 220 height 17
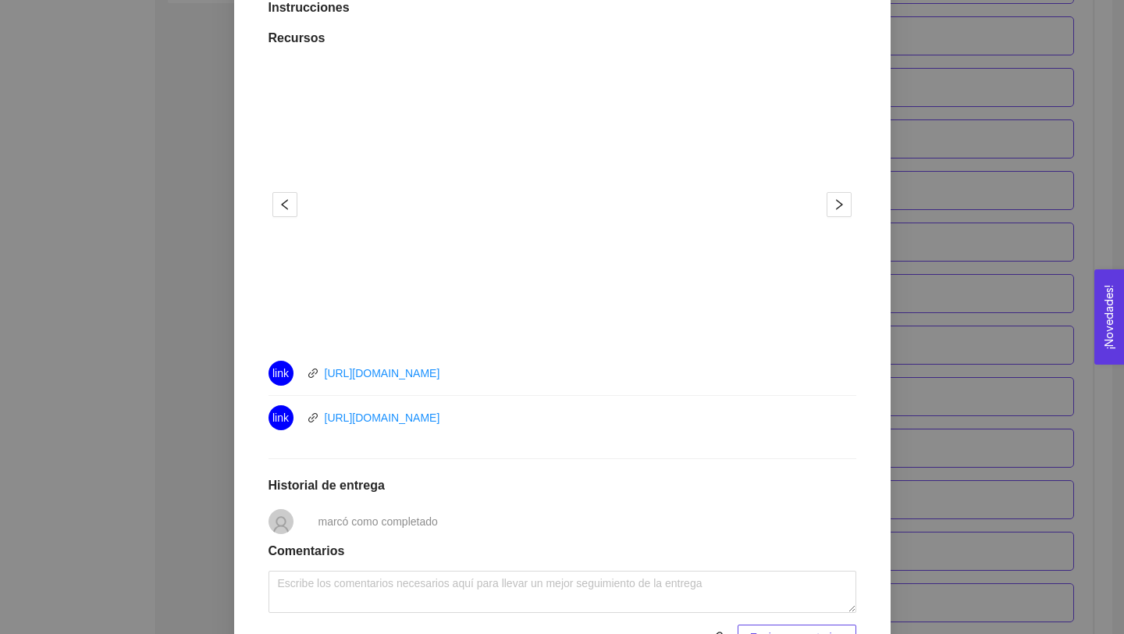
scroll to position [600, 0]
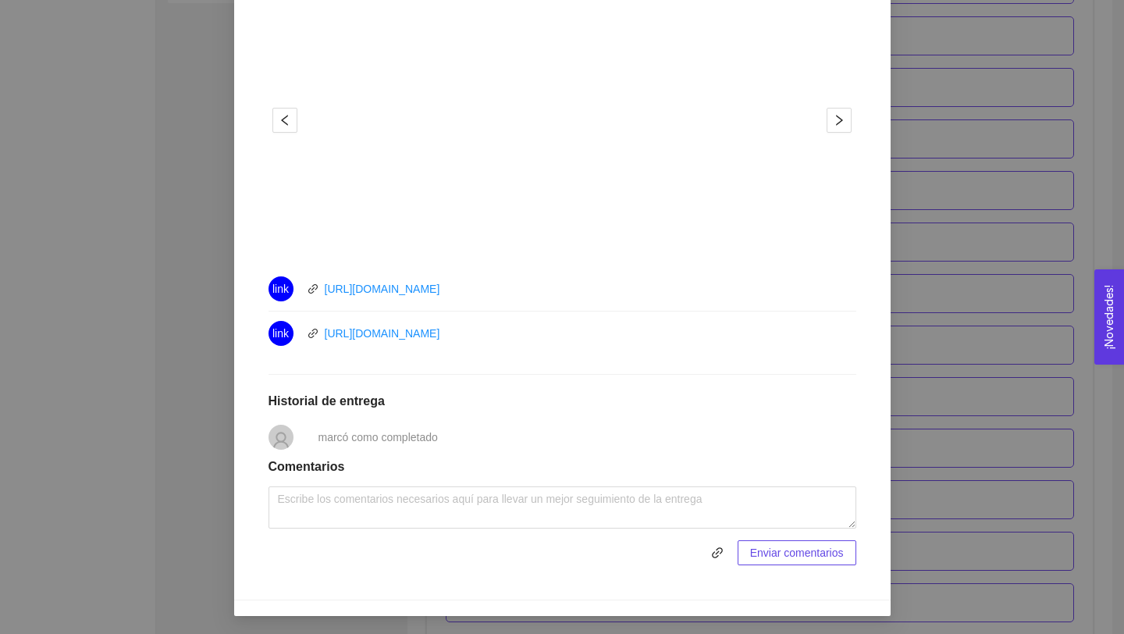
click at [414, 439] on span "marcó como completado" at bounding box center [377, 437] width 119 height 12
click at [321, 466] on h1 "Comentarios" at bounding box center [562, 467] width 588 height 16
click at [358, 402] on h1 "Historial de entrega" at bounding box center [562, 401] width 588 height 16
click at [545, 410] on div "1.9 Principios, metas y valores de tu proyecto Taller Fecha de entrega: 13/agos…" at bounding box center [562, 120] width 619 height 919
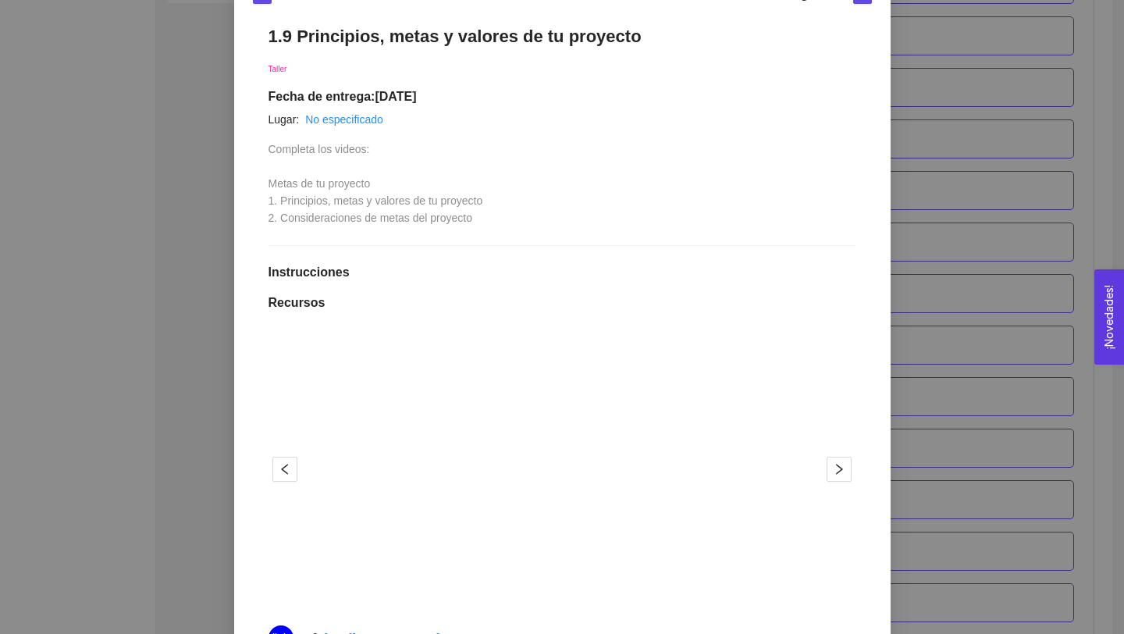
scroll to position [0, 0]
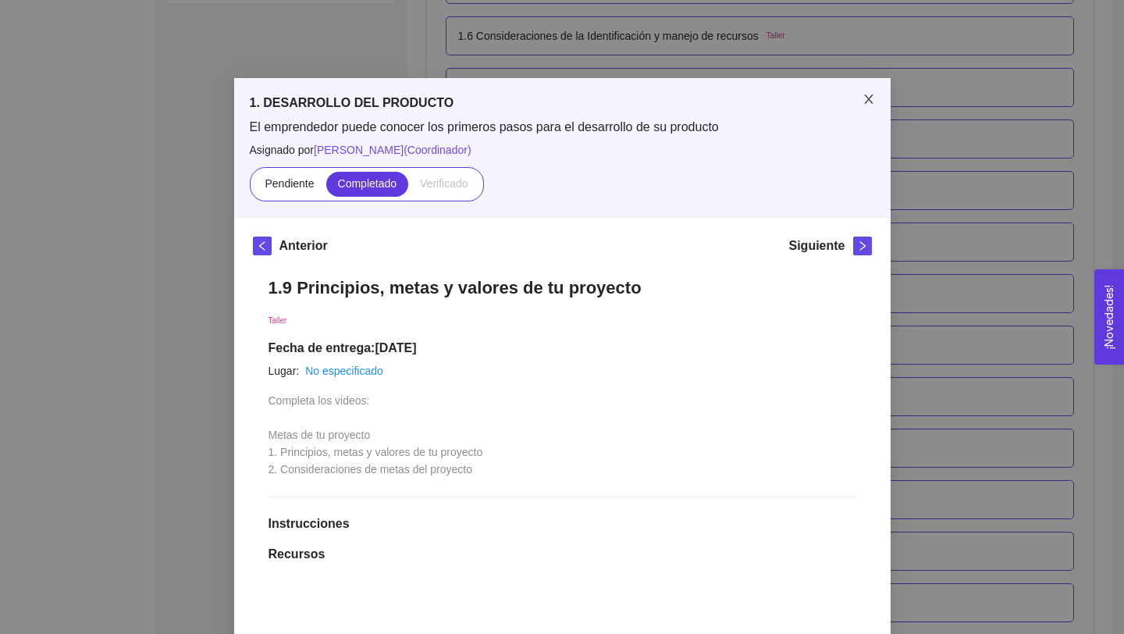
click at [867, 94] on icon "close" at bounding box center [868, 99] width 12 height 12
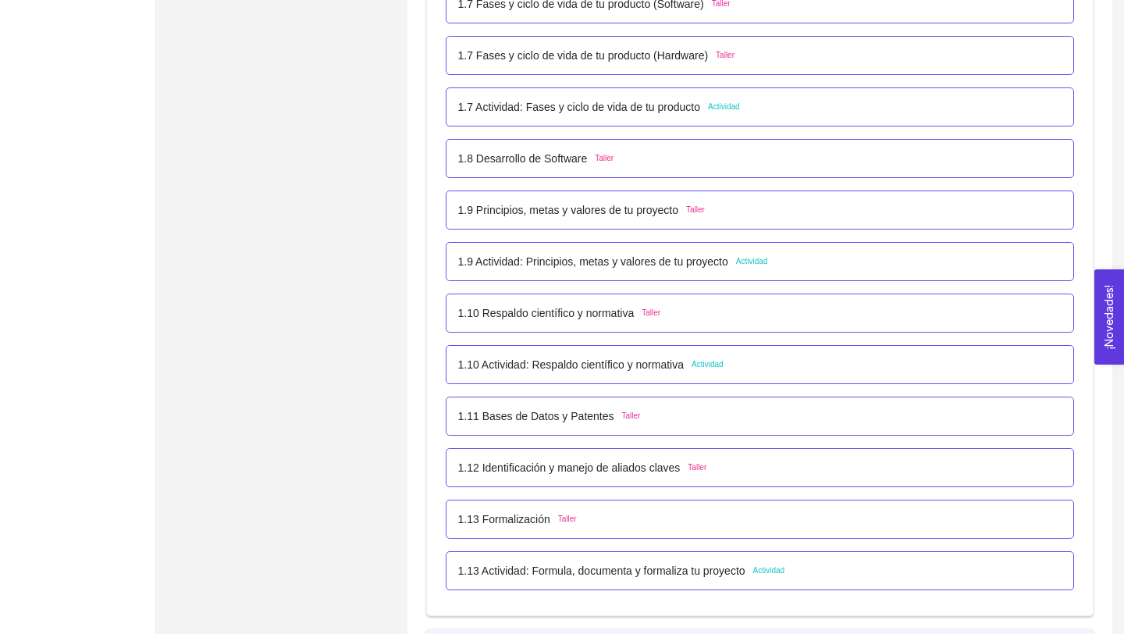
scroll to position [877, 0]
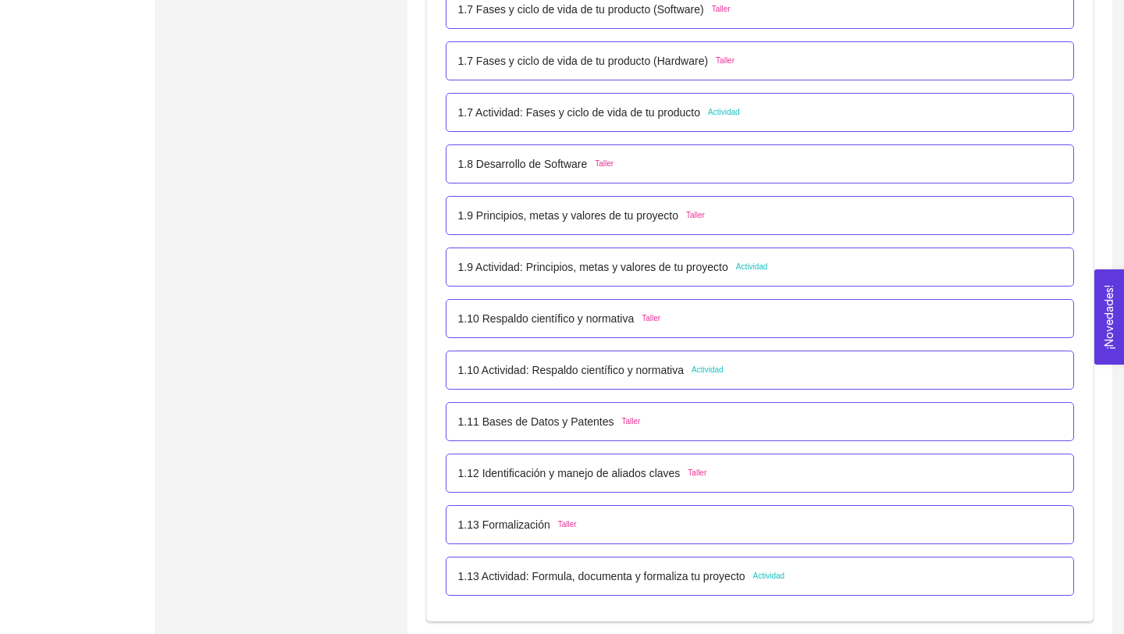
click at [705, 266] on p "1.9 Actividad: Principios, metas y valores de tu proyecto" at bounding box center [593, 266] width 270 height 17
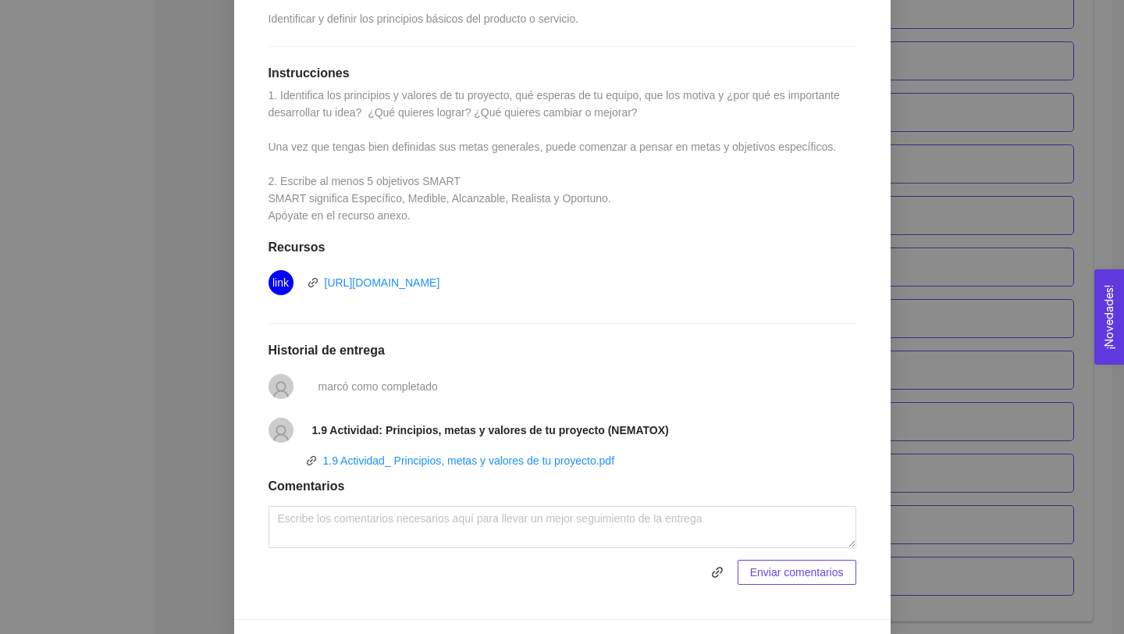
scroll to position [401, 0]
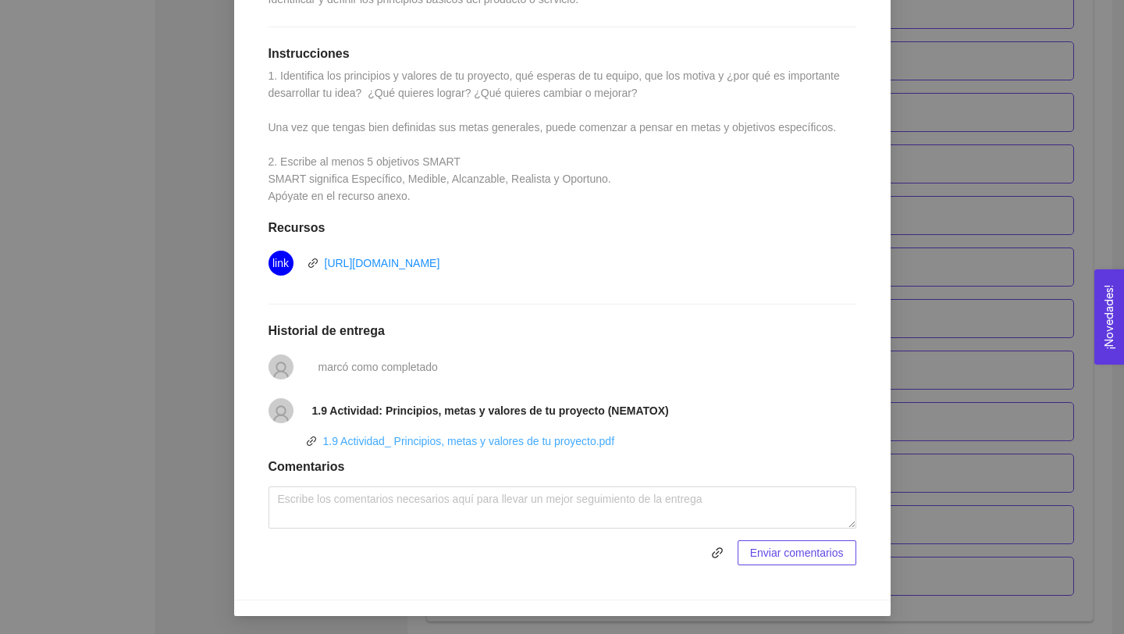
click at [612, 441] on link "1.9 Actividad_ Principios, metas y valores de tu proyecto.pdf" at bounding box center [469, 441] width 292 height 12
click at [1000, 243] on div "1. DESARROLLO DEL PRODUCTO El emprendedor puede conocer los primeros pasos para…" at bounding box center [562, 317] width 1124 height 634
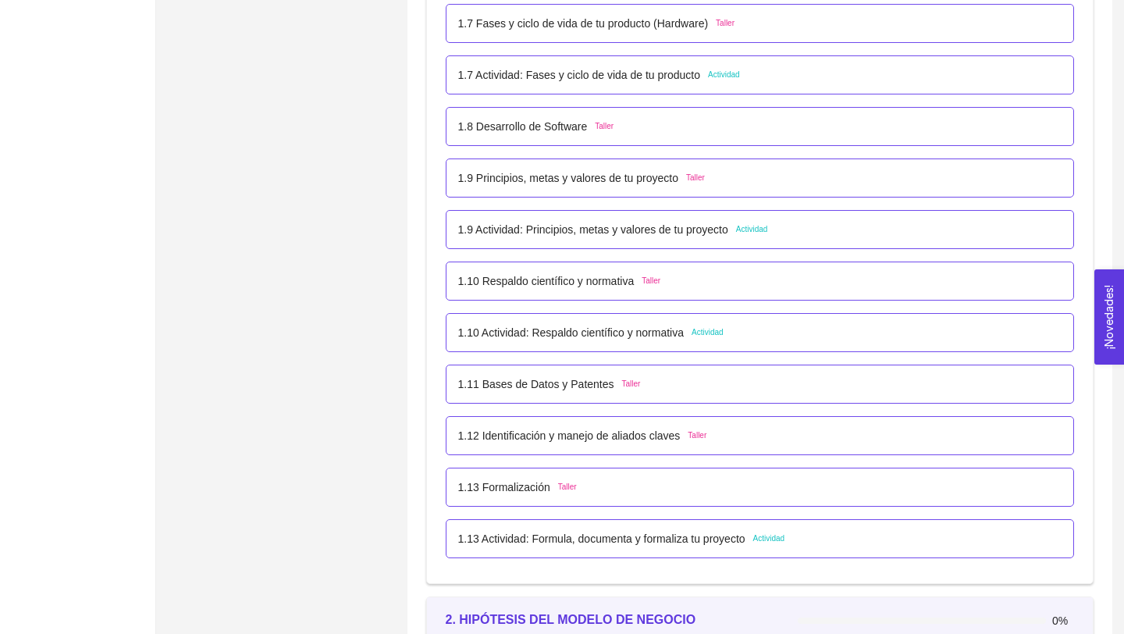
scroll to position [919, 0]
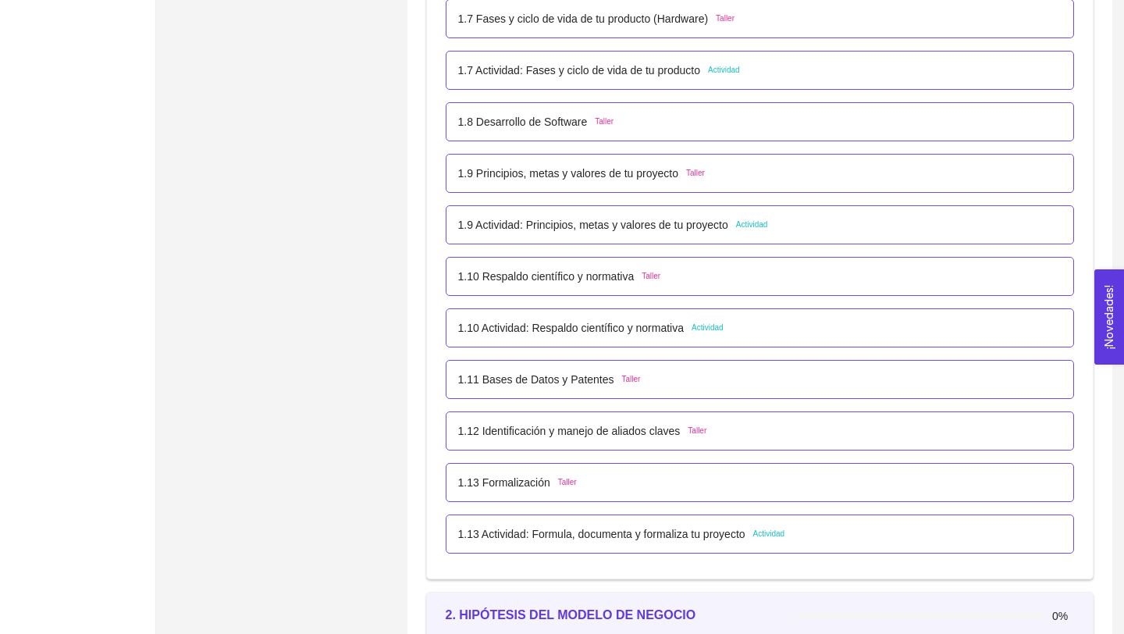
click at [662, 333] on p "1.10 Actividad: Respaldo científico y normativa" at bounding box center [571, 327] width 226 height 17
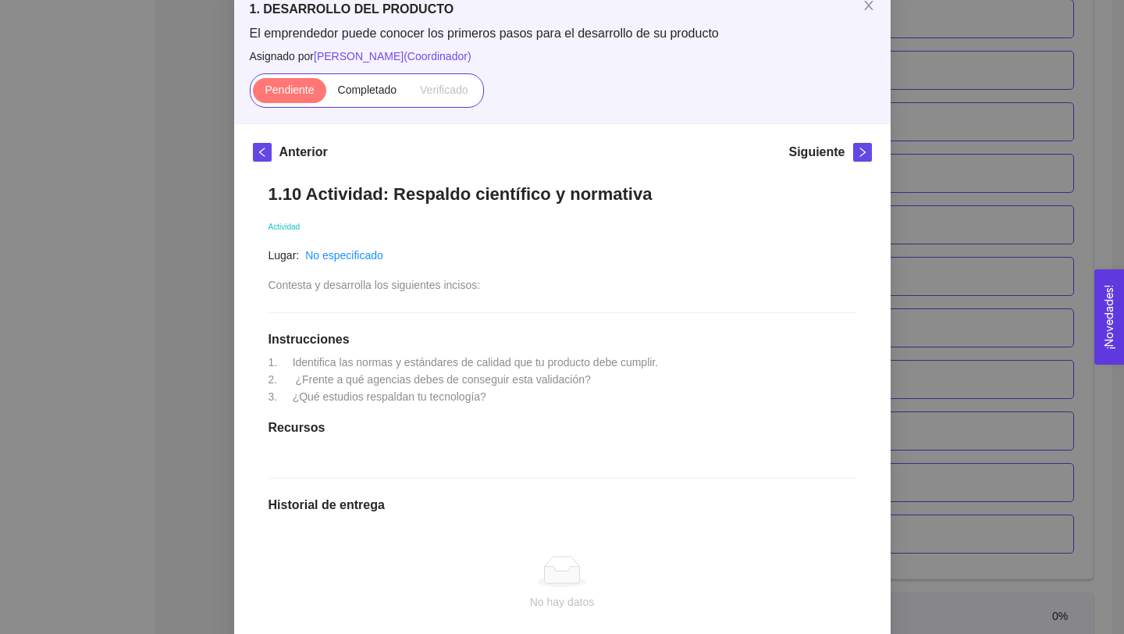
scroll to position [86, 0]
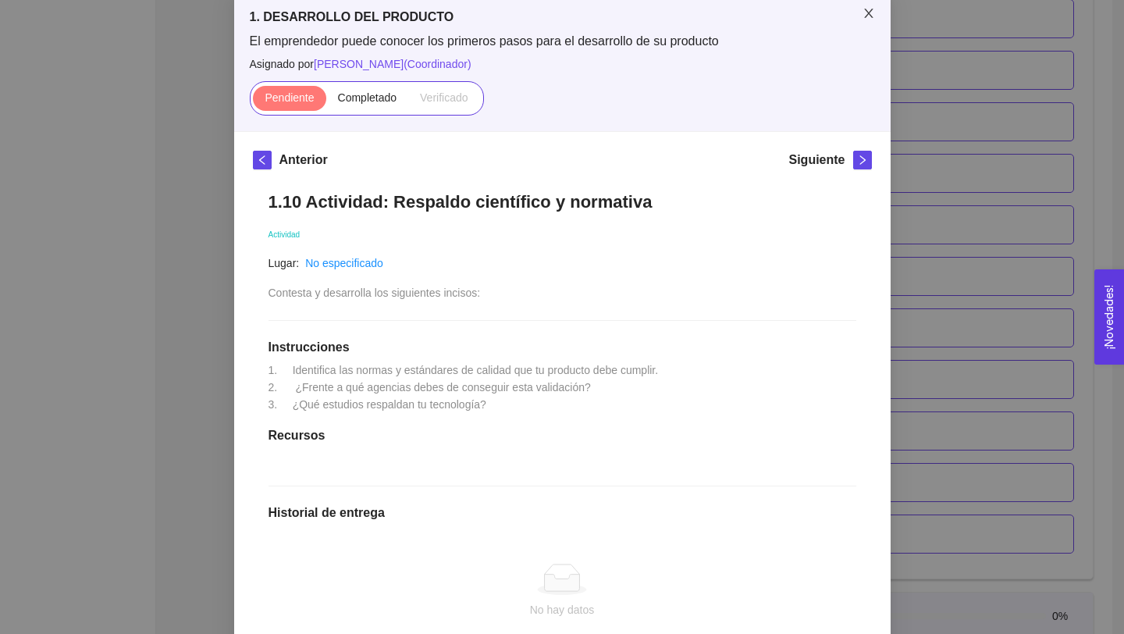
click at [868, 9] on icon "close" at bounding box center [868, 13] width 12 height 12
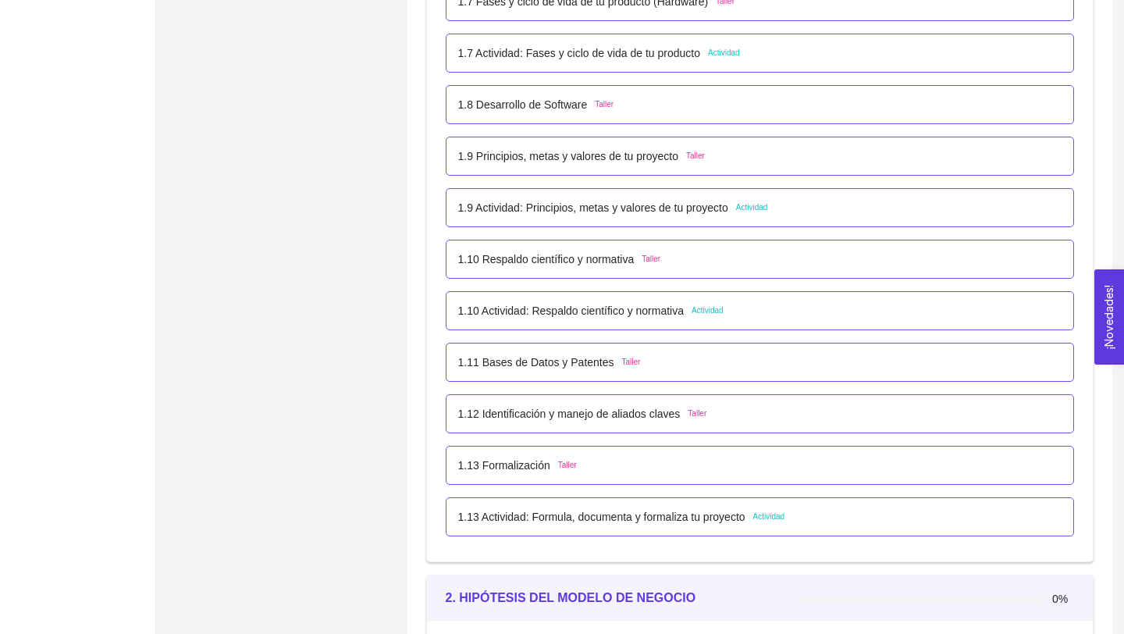
scroll to position [938, 0]
click at [698, 517] on p "1.13 Actividad: Formula, documenta y formaliza tu proyecto" at bounding box center [601, 514] width 287 height 17
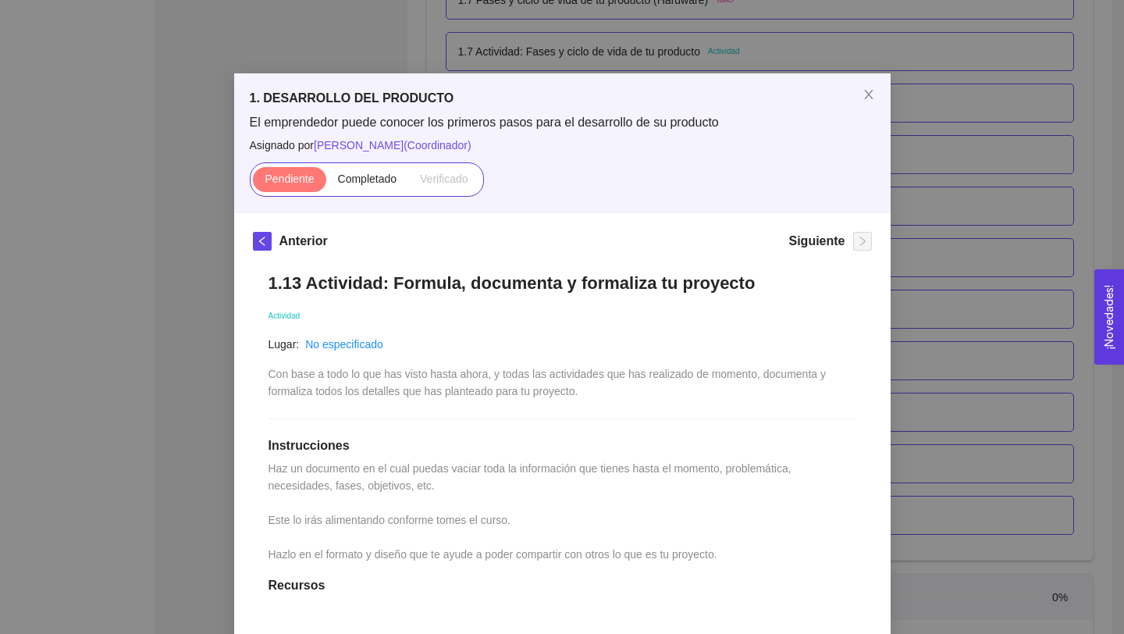
scroll to position [0, 0]
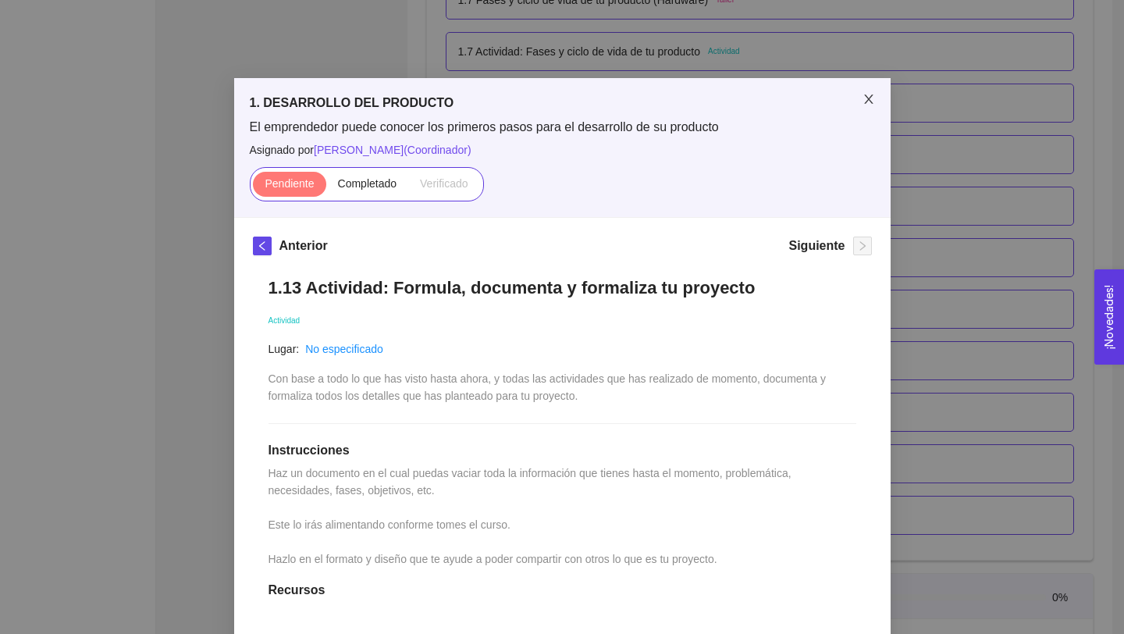
click at [870, 100] on icon "close" at bounding box center [868, 99] width 12 height 12
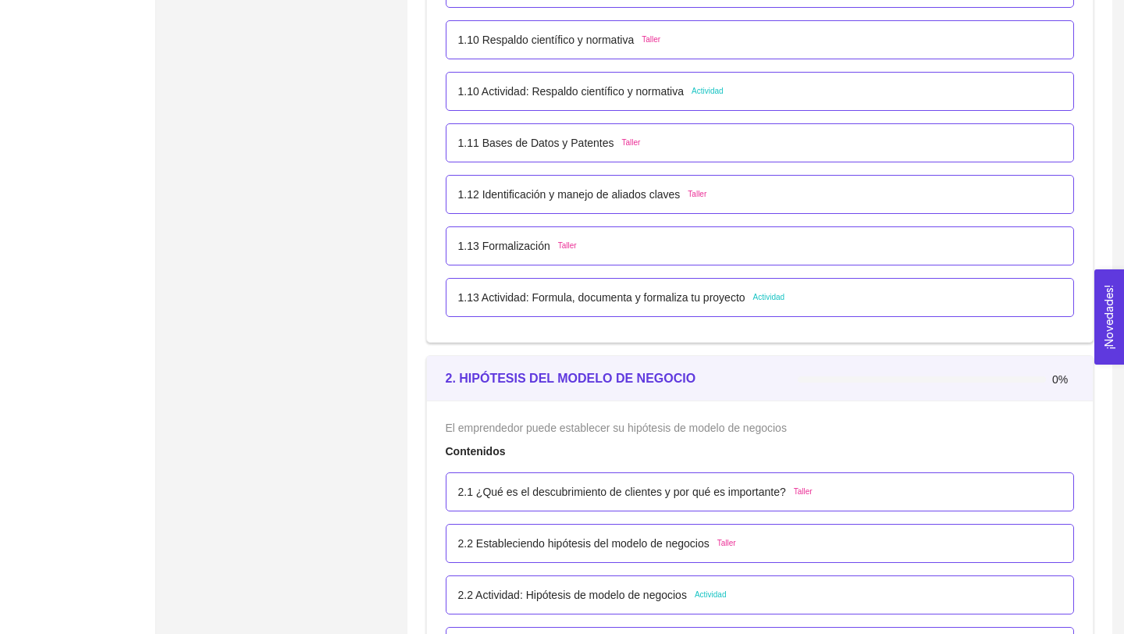
scroll to position [1195, 0]
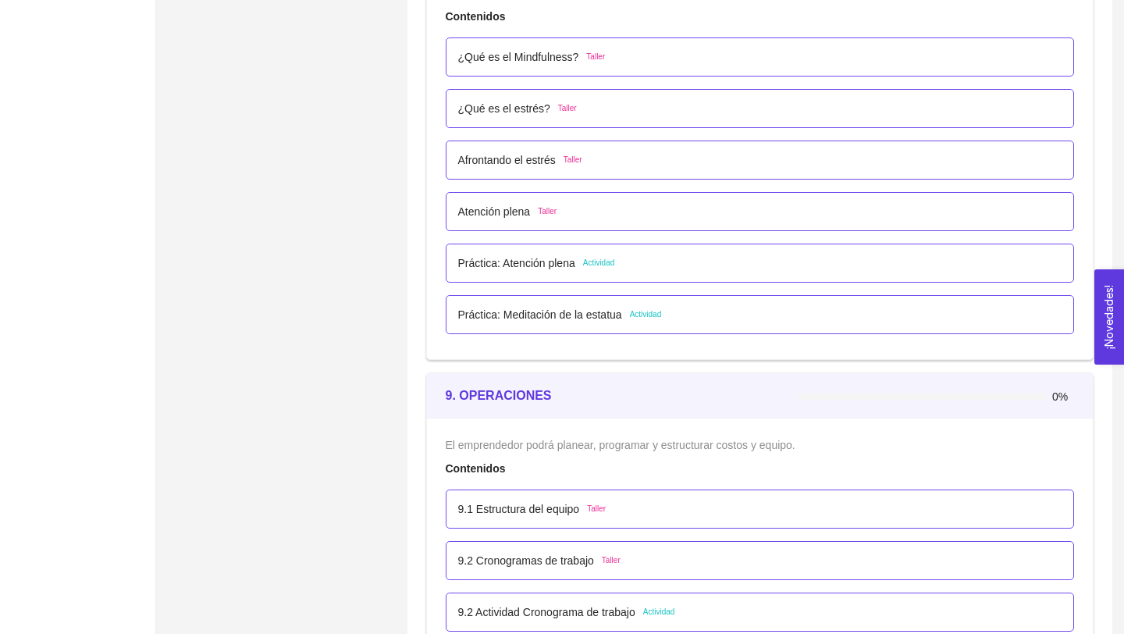
scroll to position [4864, 0]
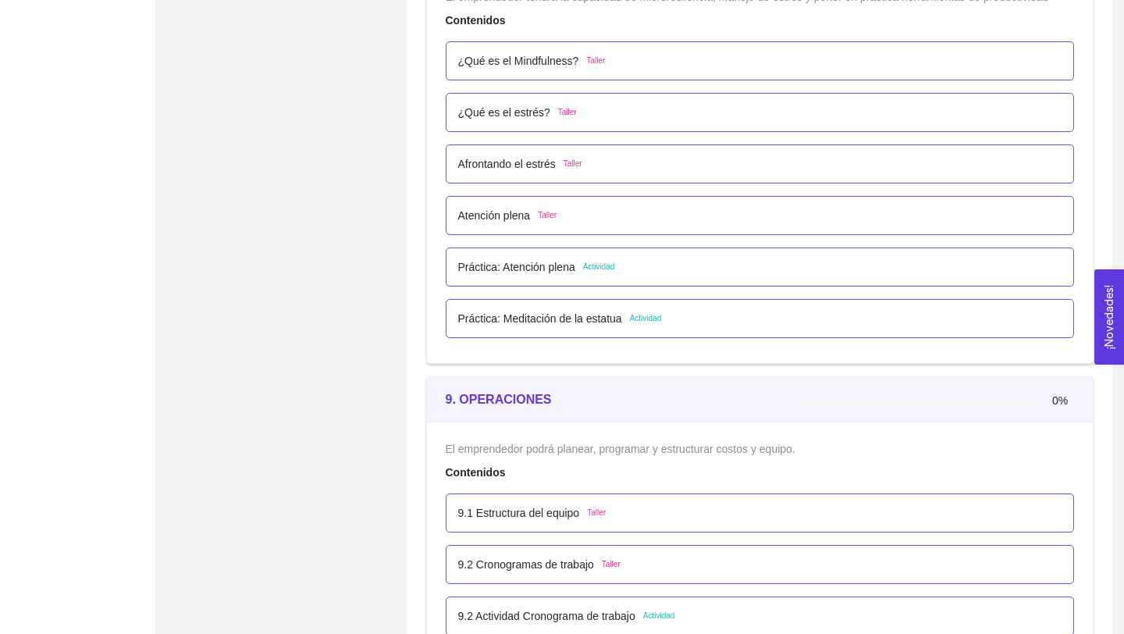
click at [554, 272] on p "Práctica: Atención plena" at bounding box center [516, 266] width 117 height 17
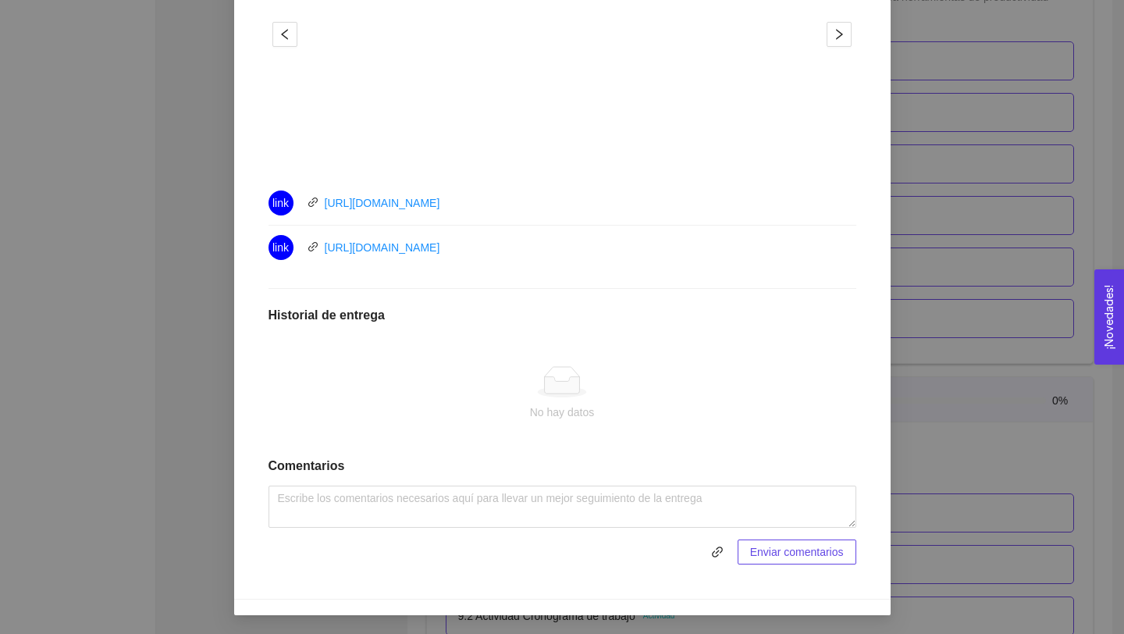
scroll to position [0, 0]
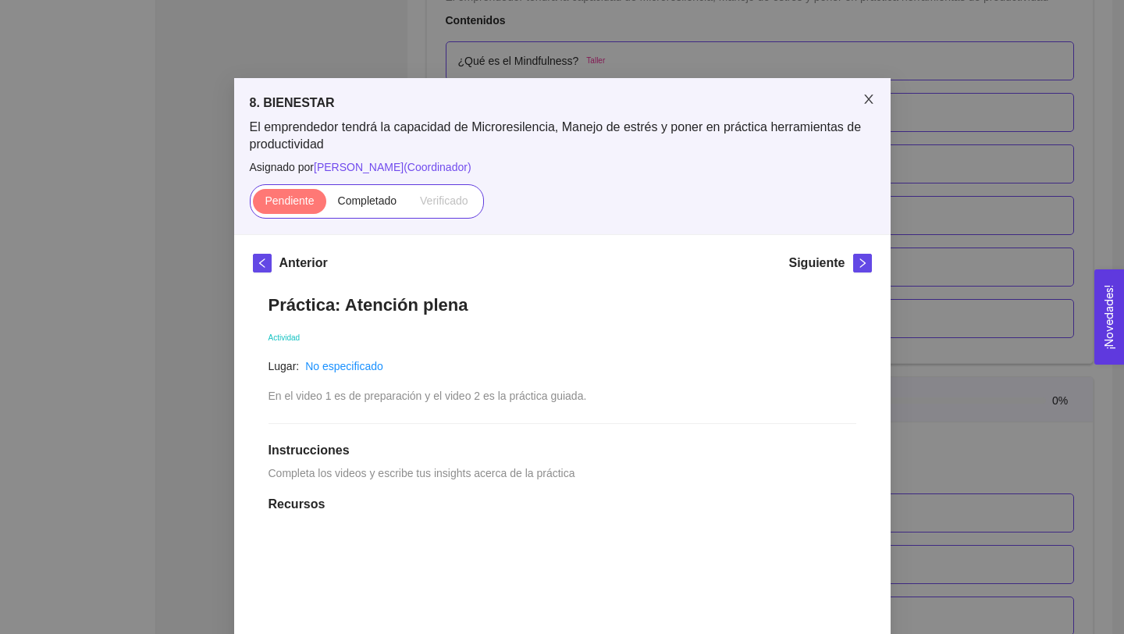
click at [867, 96] on icon "close" at bounding box center [868, 99] width 12 height 12
